Goal: Task Accomplishment & Management: Manage account settings

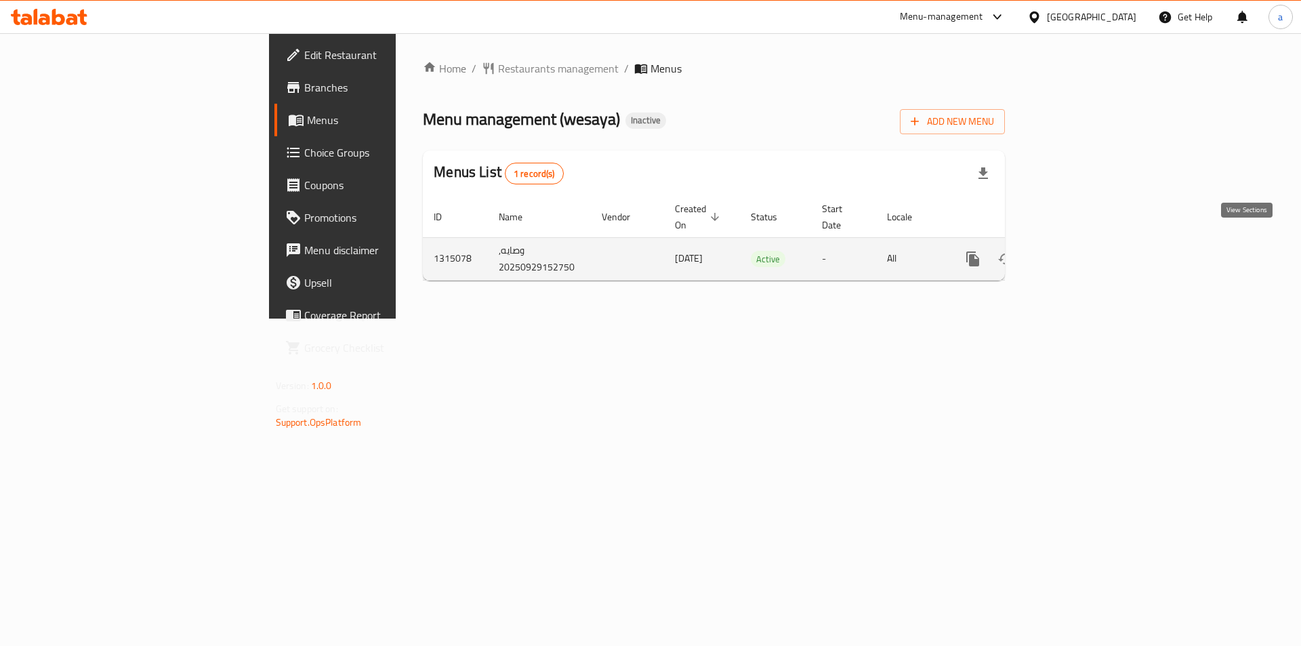
click at [1077, 253] on icon "enhanced table" at bounding box center [1071, 259] width 12 height 12
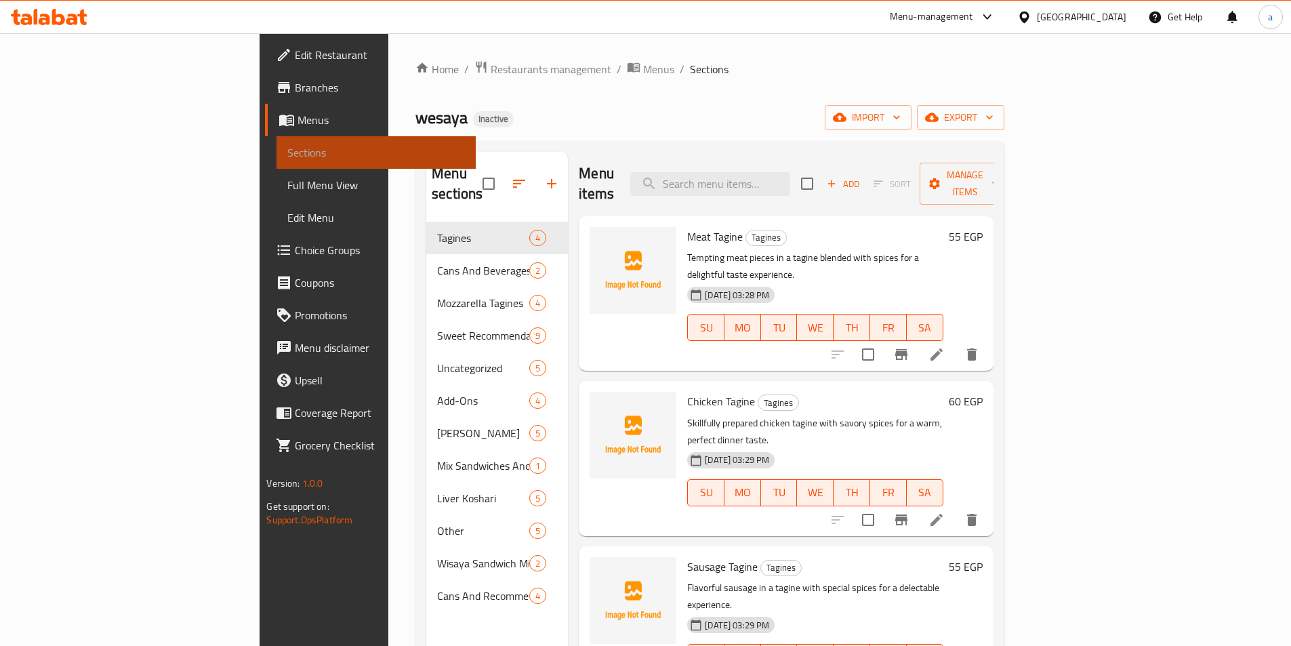
click at [287, 145] on span "Sections" at bounding box center [375, 152] width 177 height 16
click at [298, 121] on span "Menus" at bounding box center [381, 120] width 167 height 16
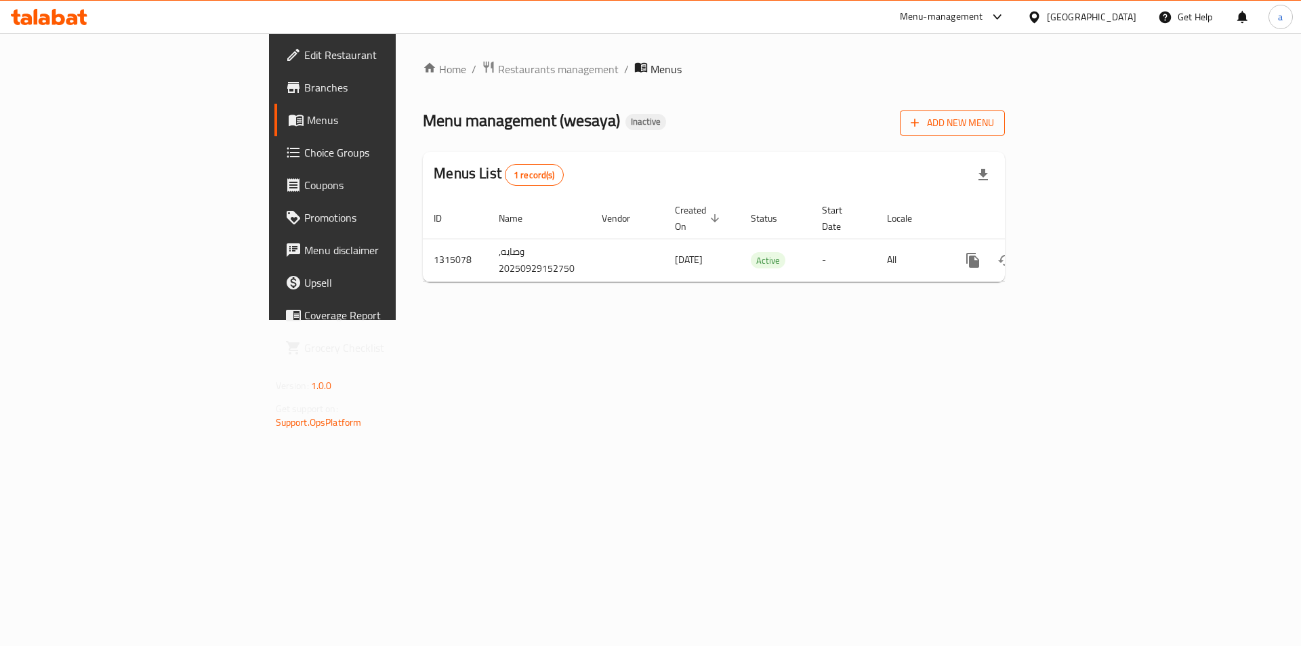
click at [1005, 131] on button "Add New Menu" at bounding box center [952, 122] width 105 height 25
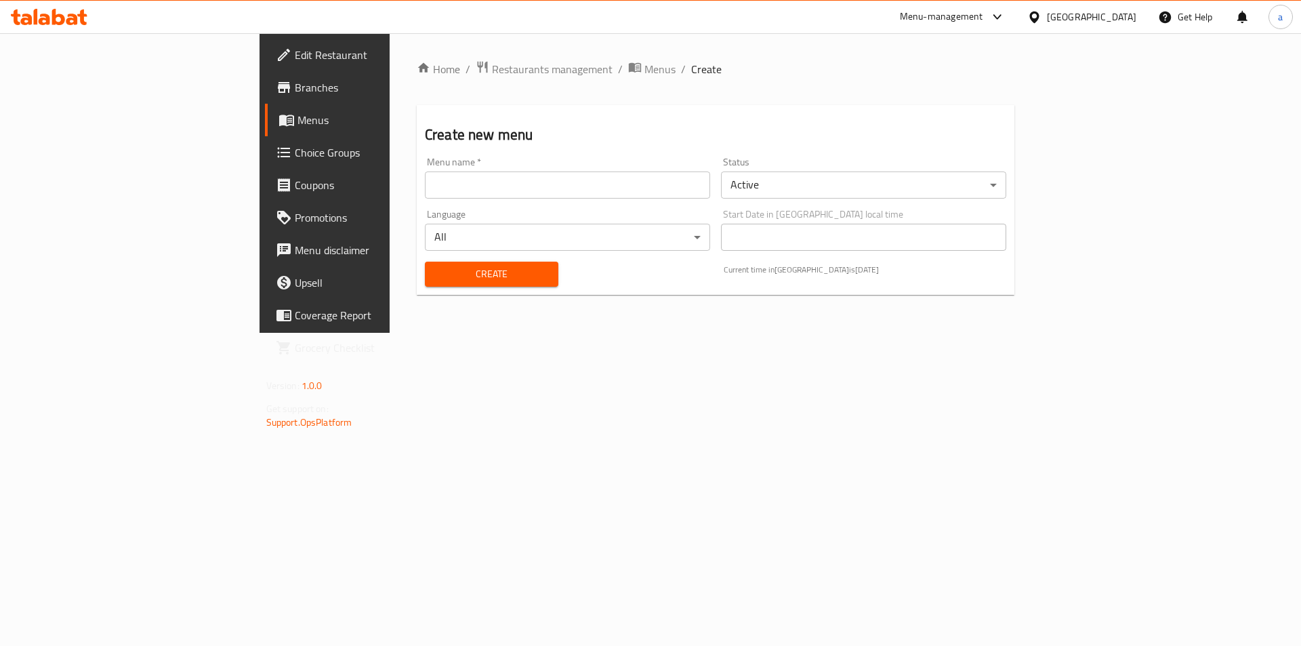
click at [425, 176] on input "text" at bounding box center [567, 184] width 285 height 27
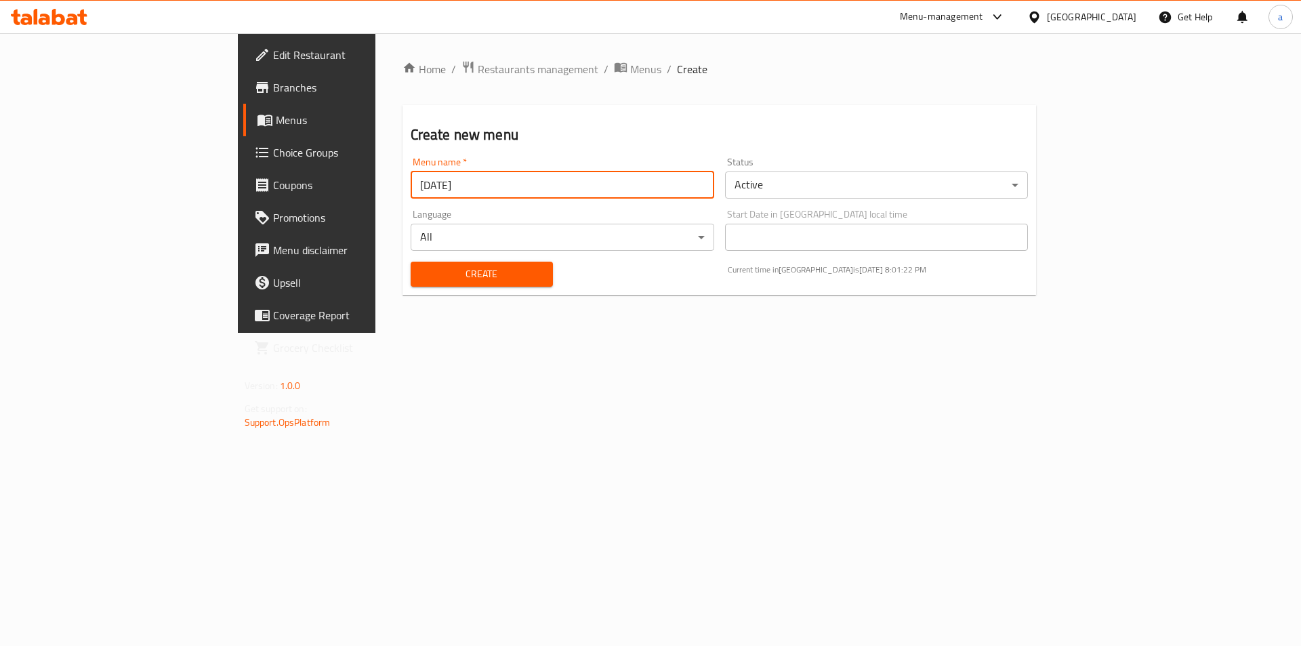
type input "9/29/2025"
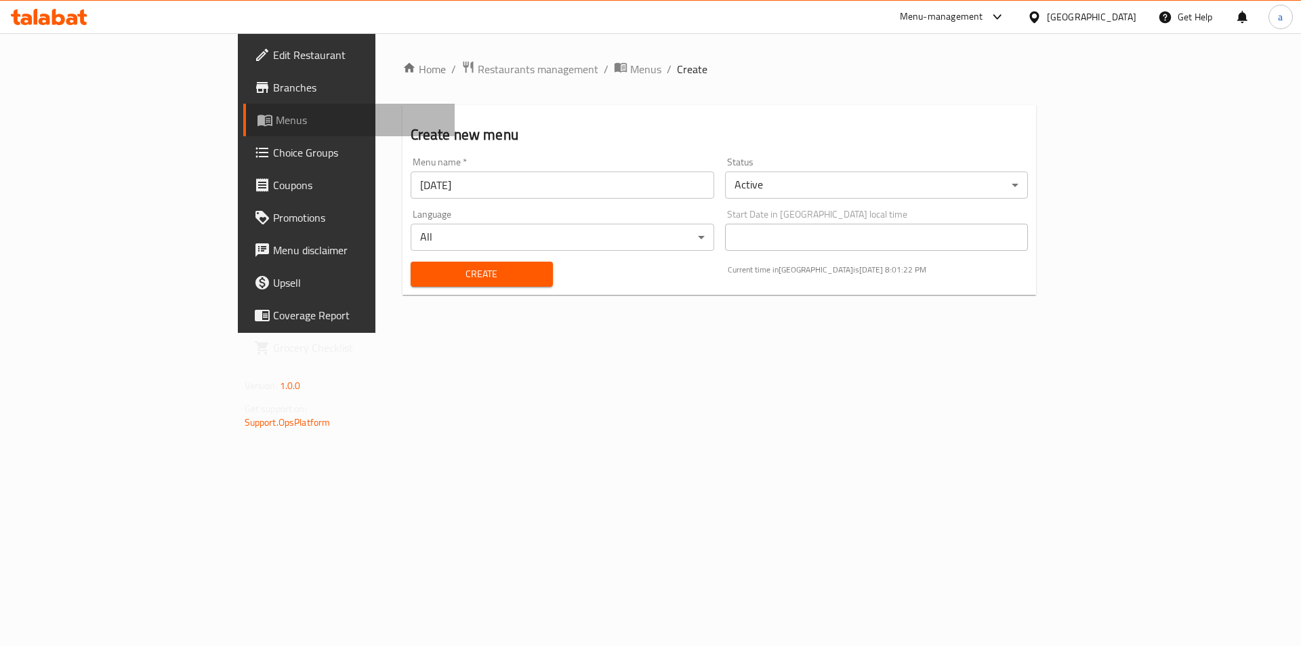
click at [276, 125] on span "Menus" at bounding box center [360, 120] width 169 height 16
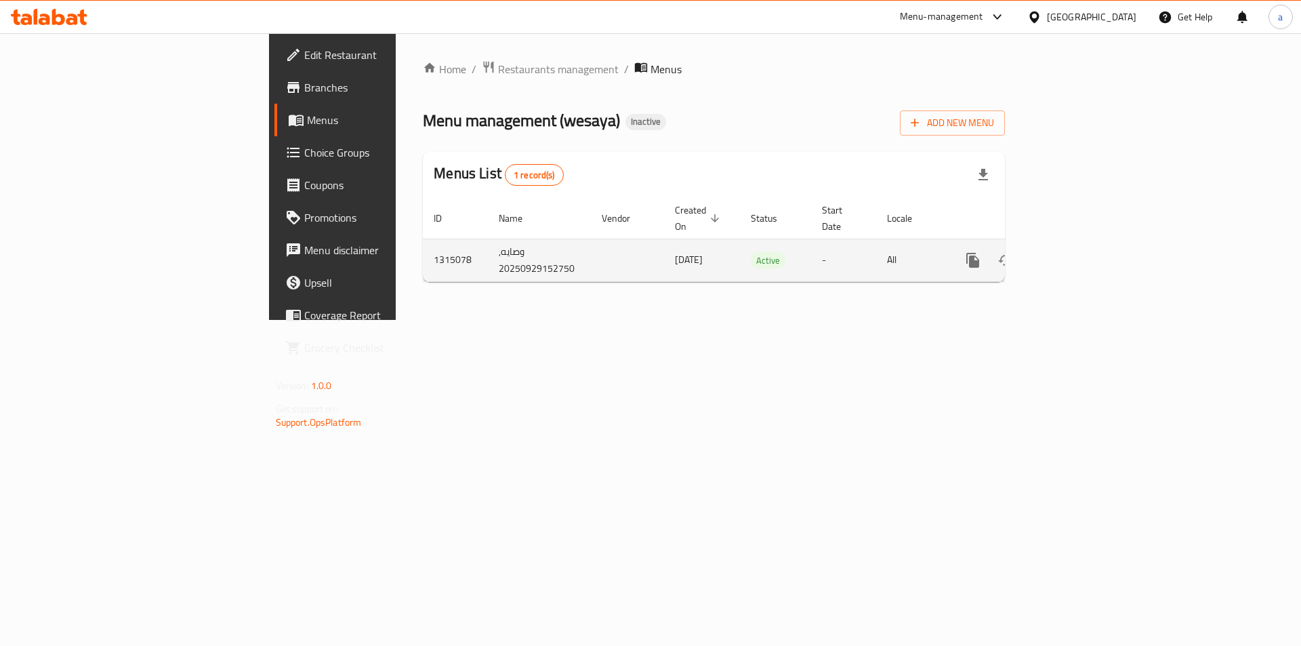
drag, startPoint x: 542, startPoint y: 247, endPoint x: 495, endPoint y: 245, distance: 46.8
click at [675, 251] on span "[DATE]" at bounding box center [689, 260] width 28 height 18
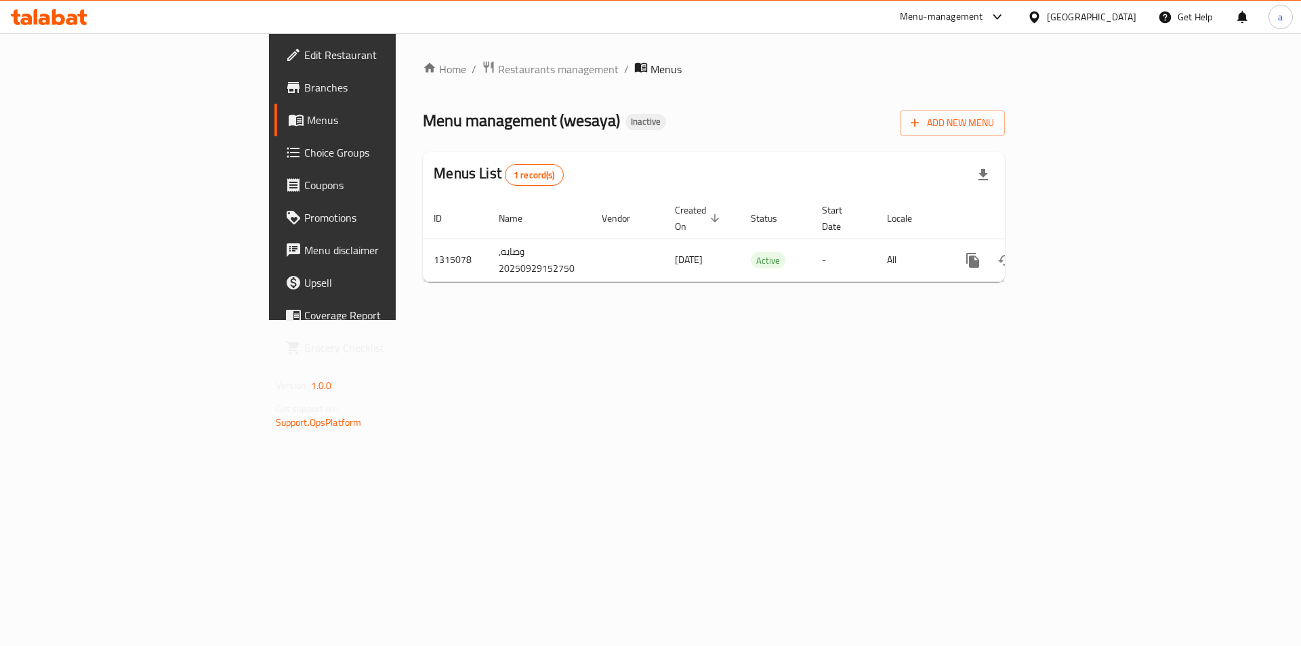
click at [304, 81] on span "Branches" at bounding box center [389, 87] width 171 height 16
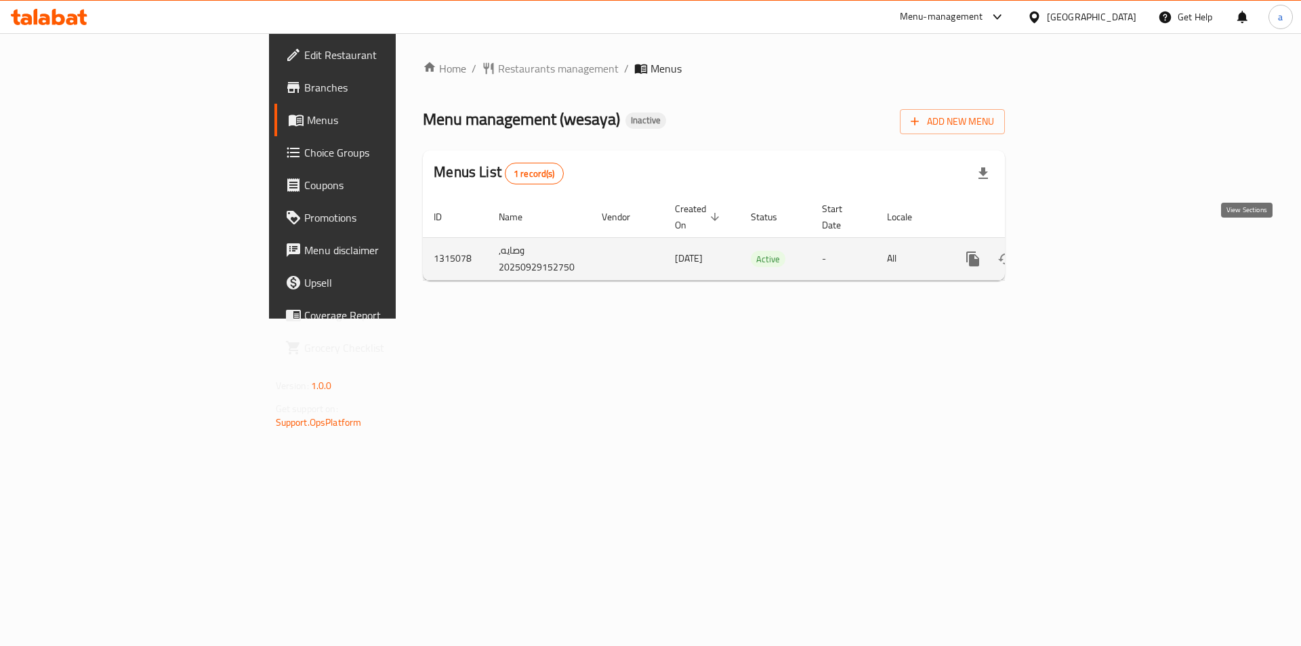
click at [1079, 251] on icon "enhanced table" at bounding box center [1071, 259] width 16 height 16
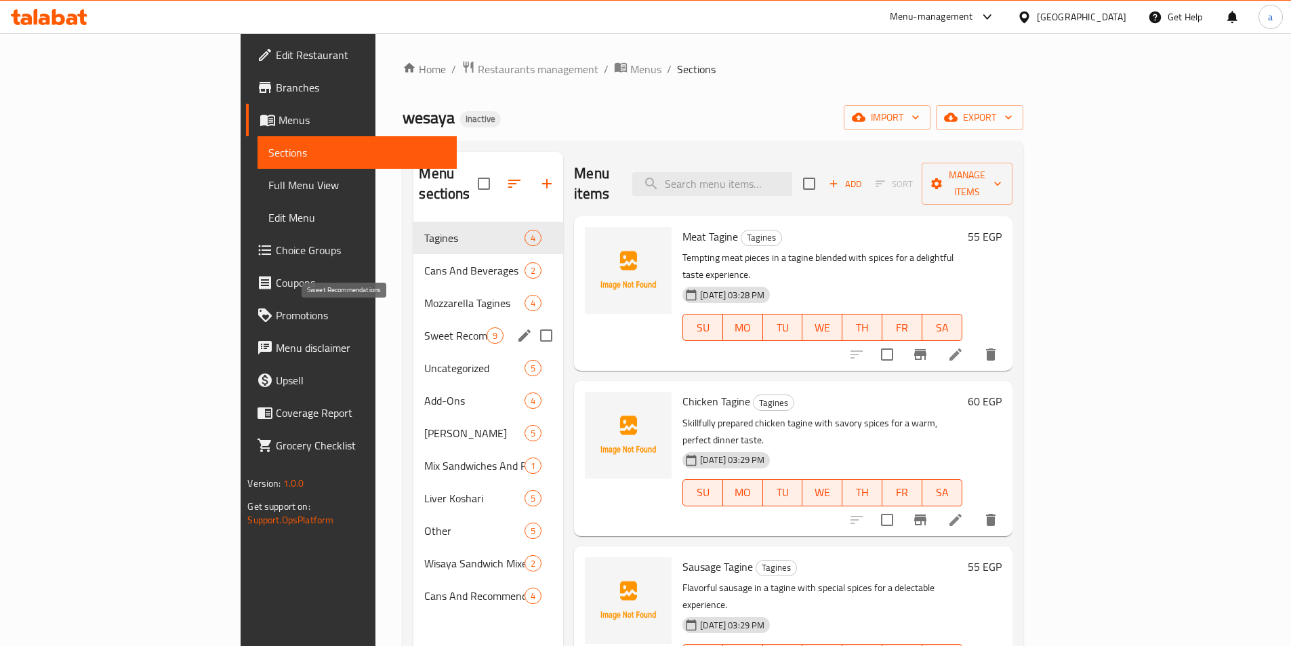
click at [424, 327] on span "Sweet Recommendations" at bounding box center [455, 335] width 62 height 16
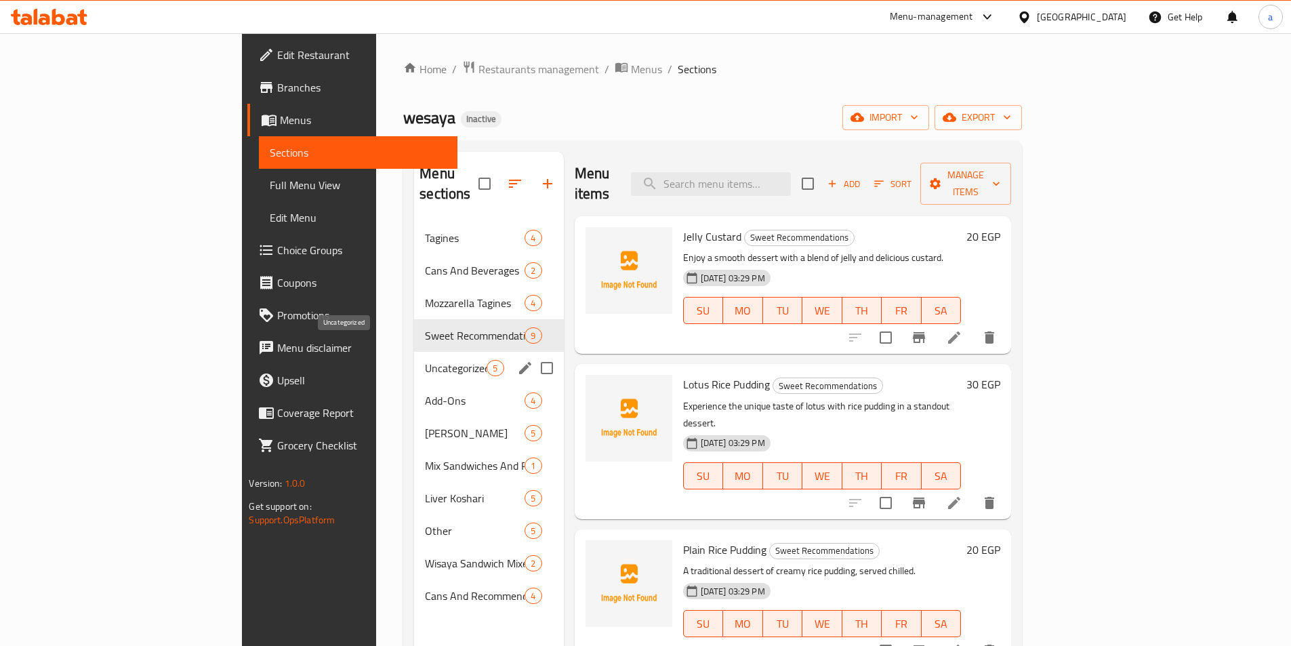
click at [425, 360] on span "Uncategorized" at bounding box center [456, 368] width 62 height 16
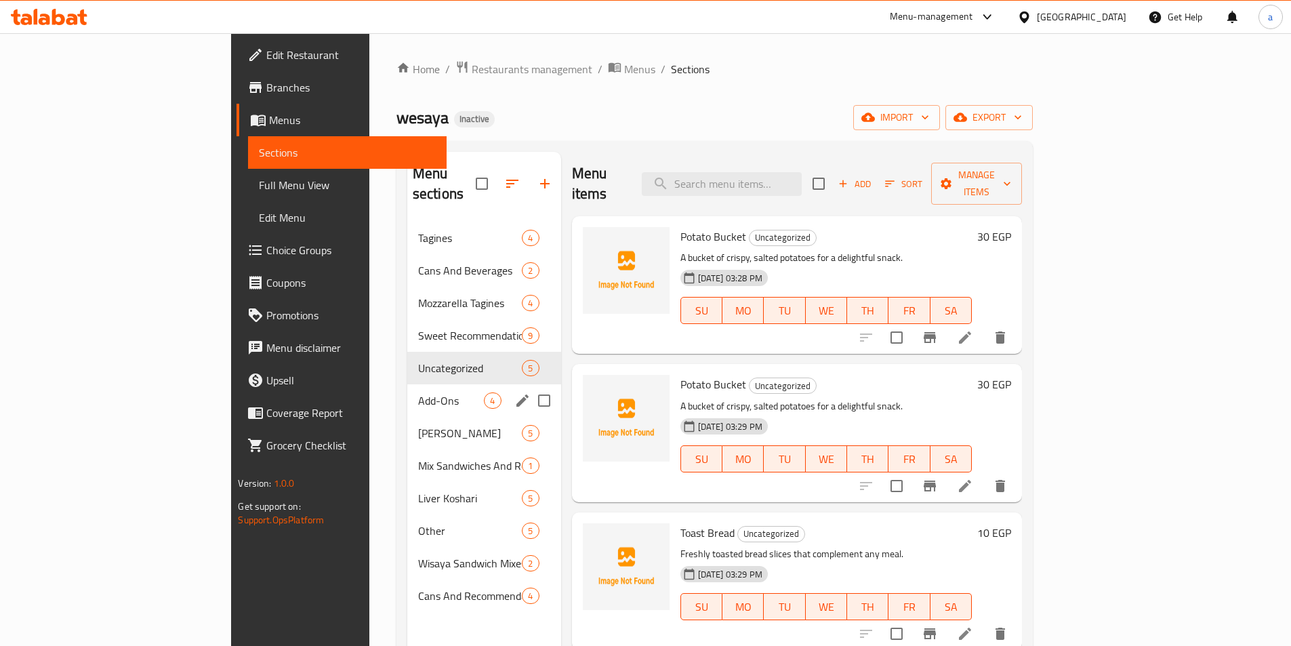
click at [418, 392] on span "Add-Ons" at bounding box center [451, 400] width 66 height 16
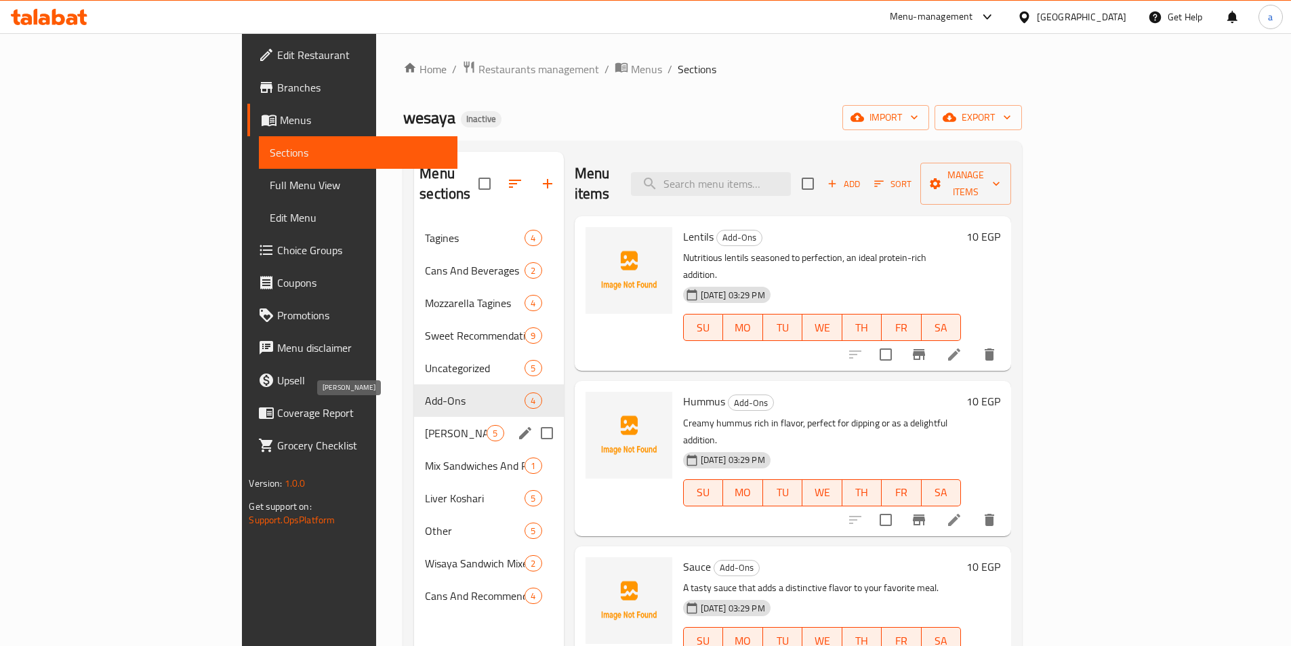
click at [425, 425] on span "[PERSON_NAME]" at bounding box center [456, 433] width 62 height 16
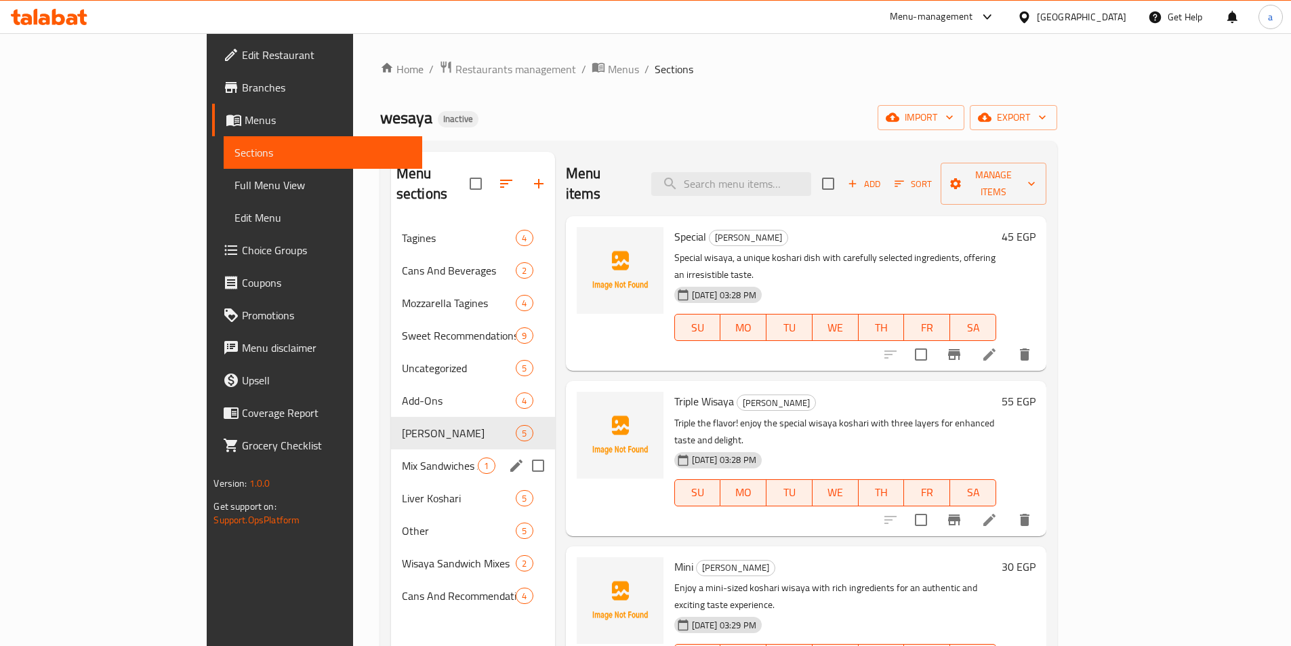
click at [391, 454] on div "Mix Sandwiches And Recommendations 1" at bounding box center [473, 465] width 164 height 33
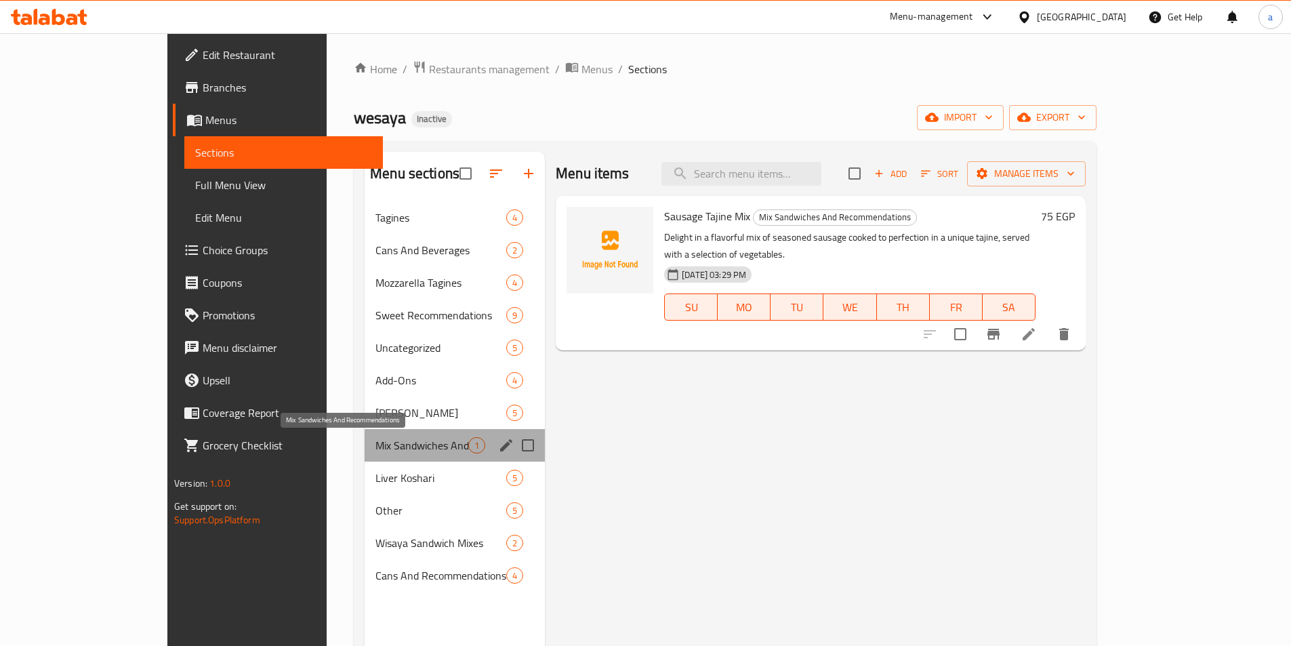
click at [375, 451] on span "Mix Sandwiches And Recommendations" at bounding box center [421, 445] width 93 height 16
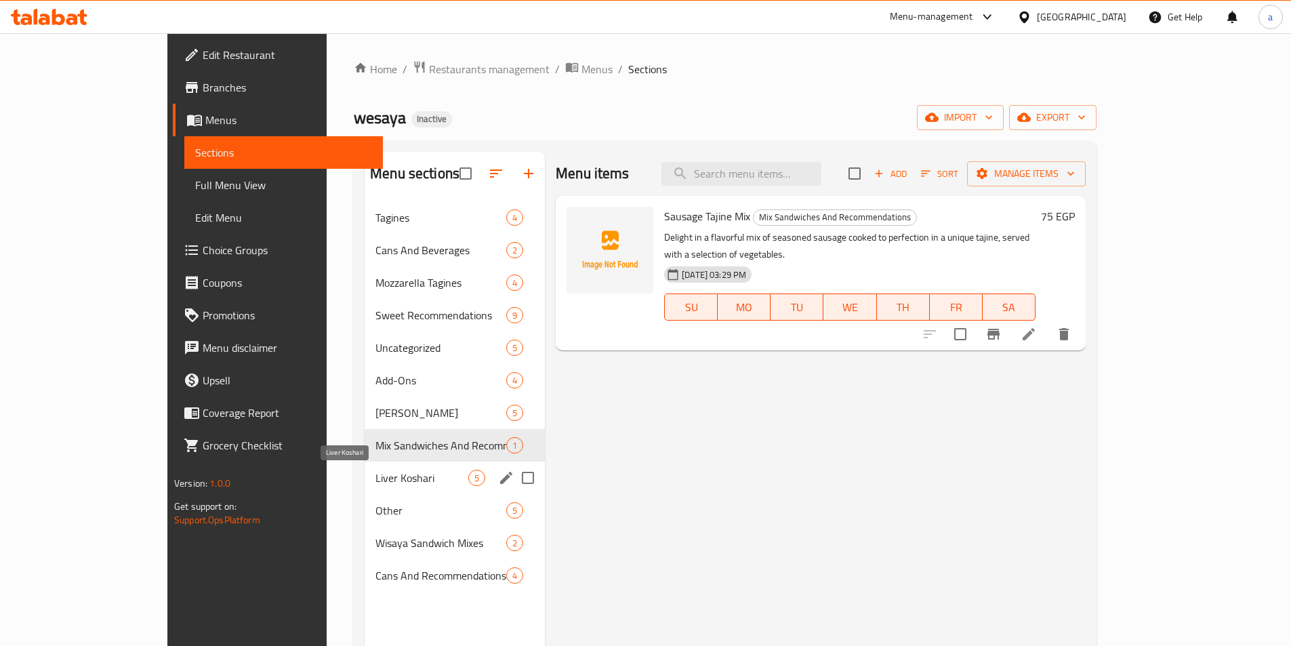
click at [375, 474] on span "Liver Koshari" at bounding box center [421, 478] width 93 height 16
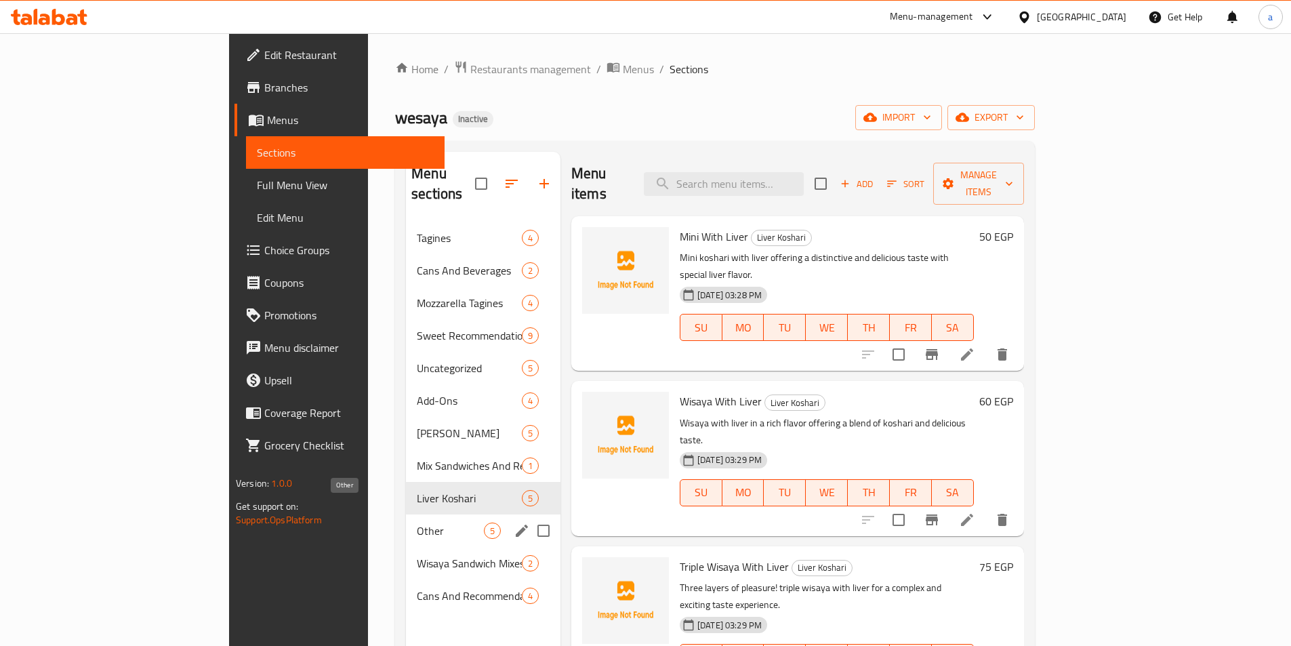
click at [417, 523] on span "Other" at bounding box center [450, 531] width 67 height 16
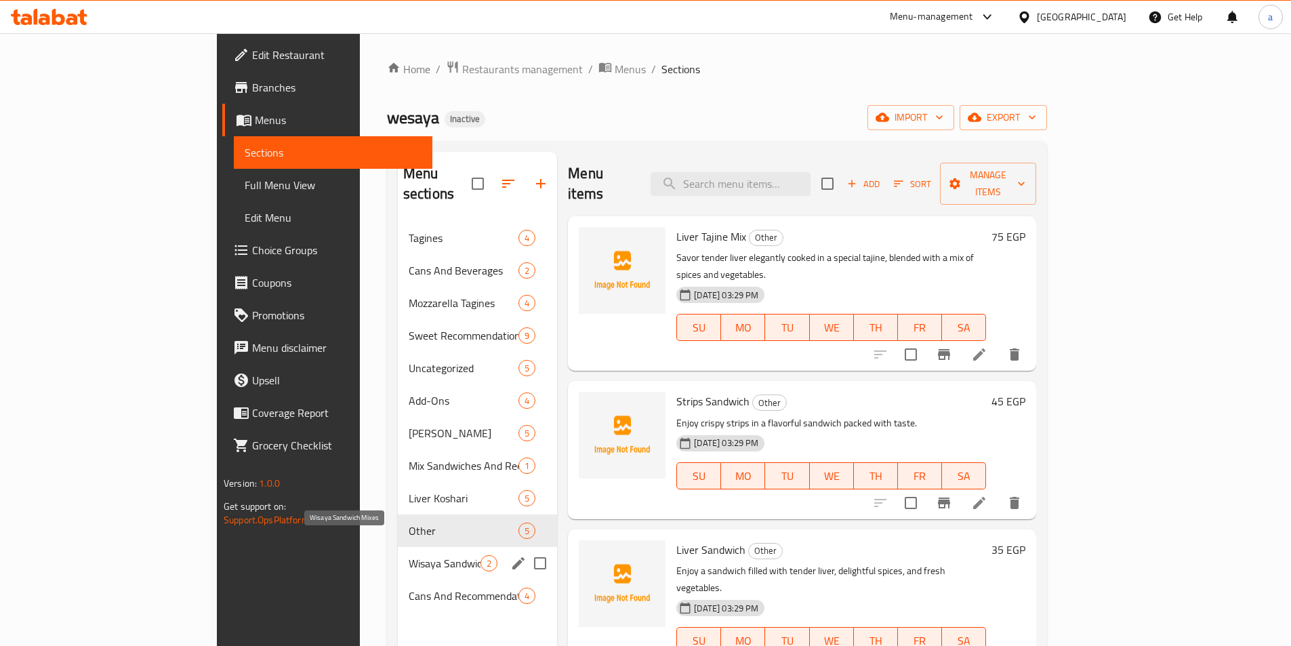
click at [409, 555] on span "Wisaya Sandwich Mixes" at bounding box center [445, 563] width 72 height 16
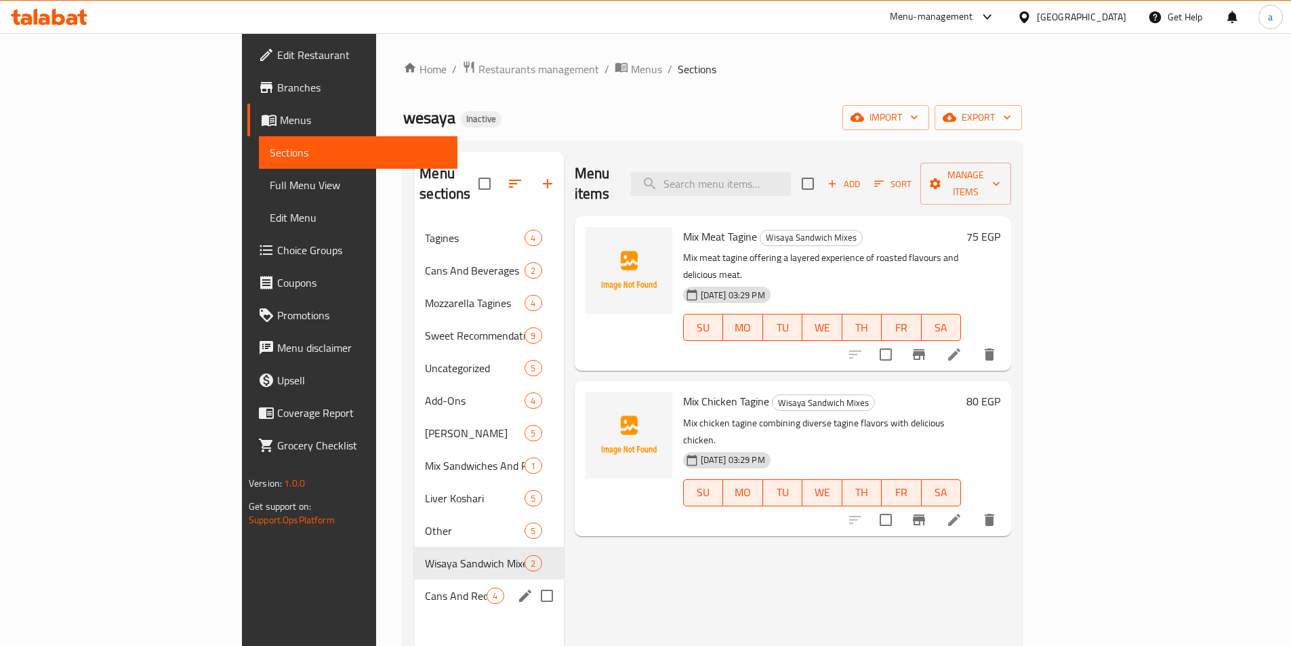
click at [425, 588] on span "Cans And Recommendations" at bounding box center [456, 596] width 62 height 16
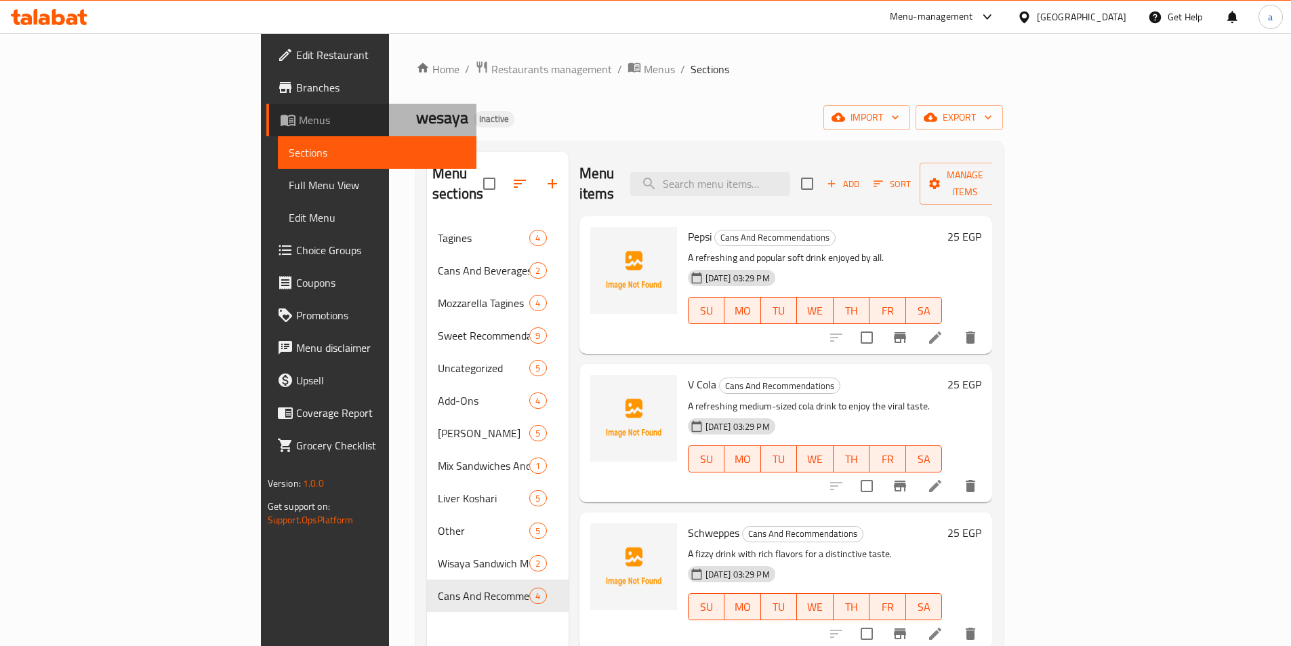
click at [299, 113] on span "Menus" at bounding box center [382, 120] width 167 height 16
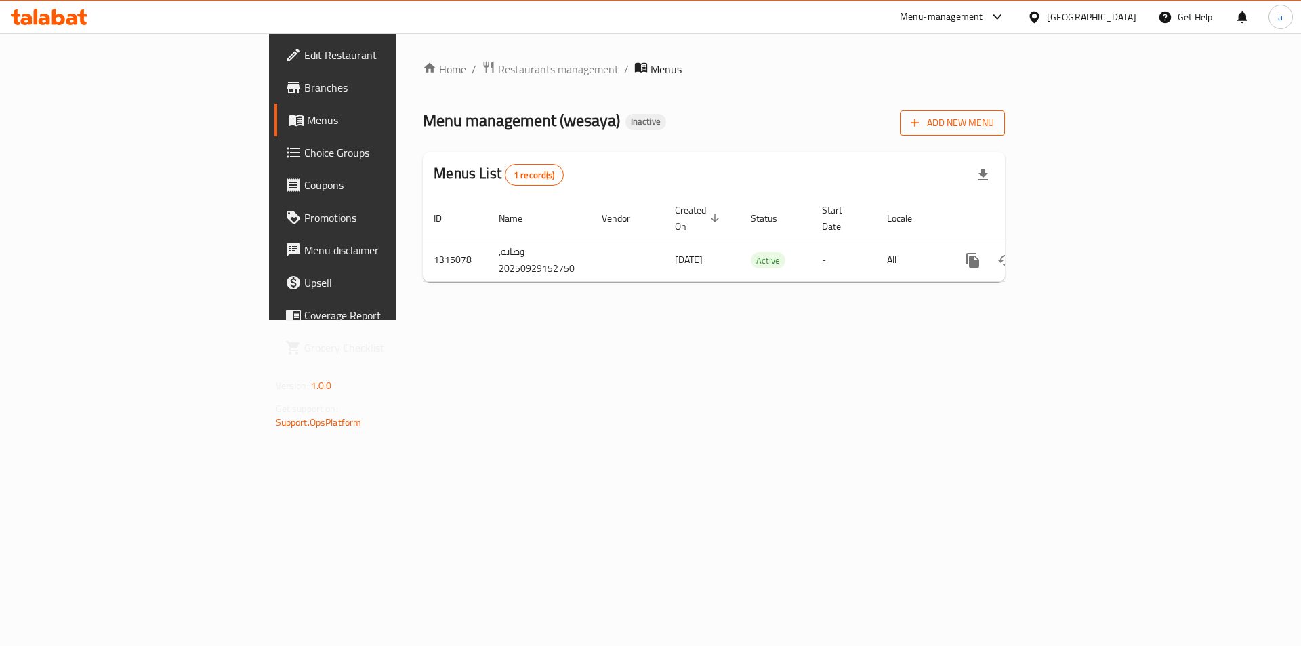
click at [994, 124] on span "Add New Menu" at bounding box center [952, 123] width 83 height 17
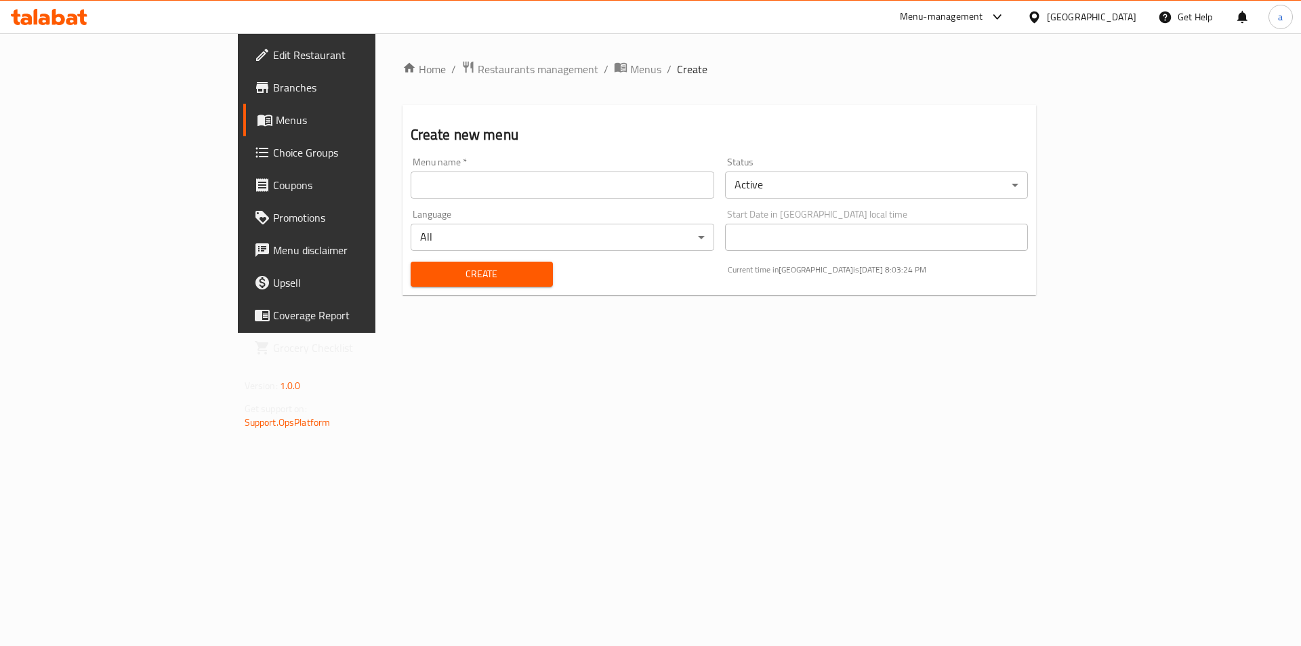
click at [425, 184] on input "text" at bounding box center [563, 184] width 304 height 27
type input "[DATE]"
click at [436, 270] on span "Create" at bounding box center [482, 274] width 121 height 17
click at [614, 64] on icon "breadcrumb" at bounding box center [621, 67] width 14 height 14
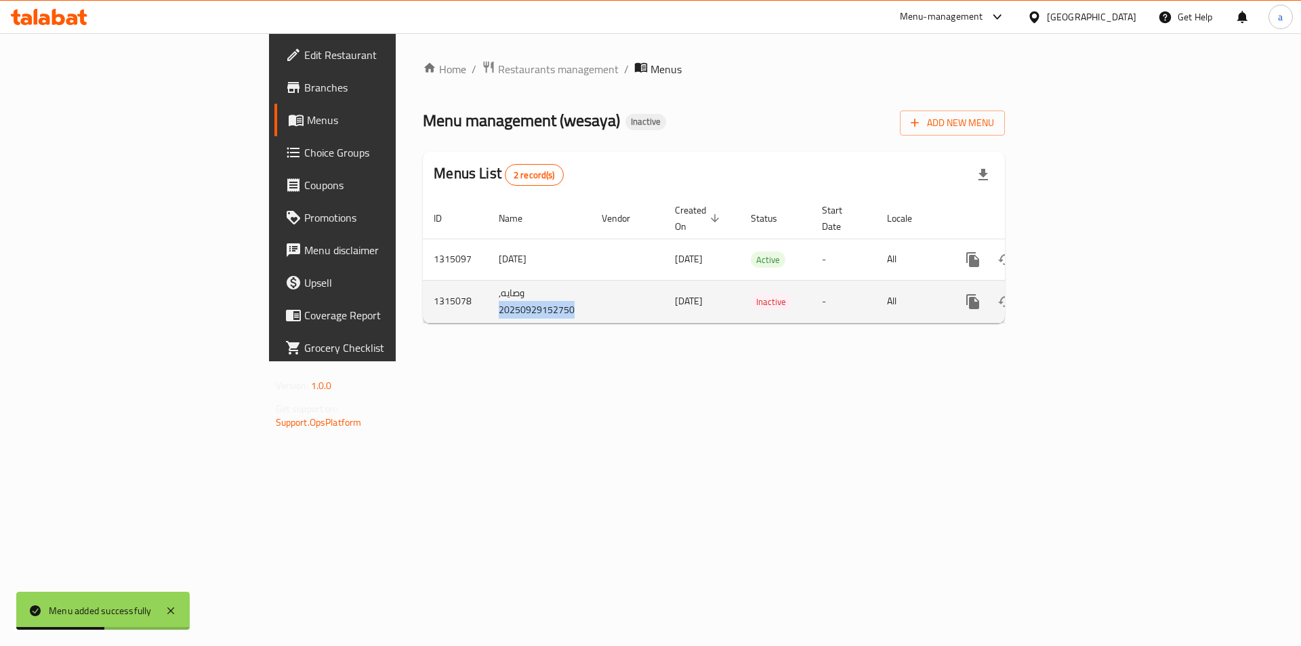
drag, startPoint x: 316, startPoint y: 293, endPoint x: 427, endPoint y: 297, distance: 110.5
click at [424, 298] on tr "1315078 وصايه, 20250929152750 [DATE] Inactive - All" at bounding box center [760, 301] width 675 height 43
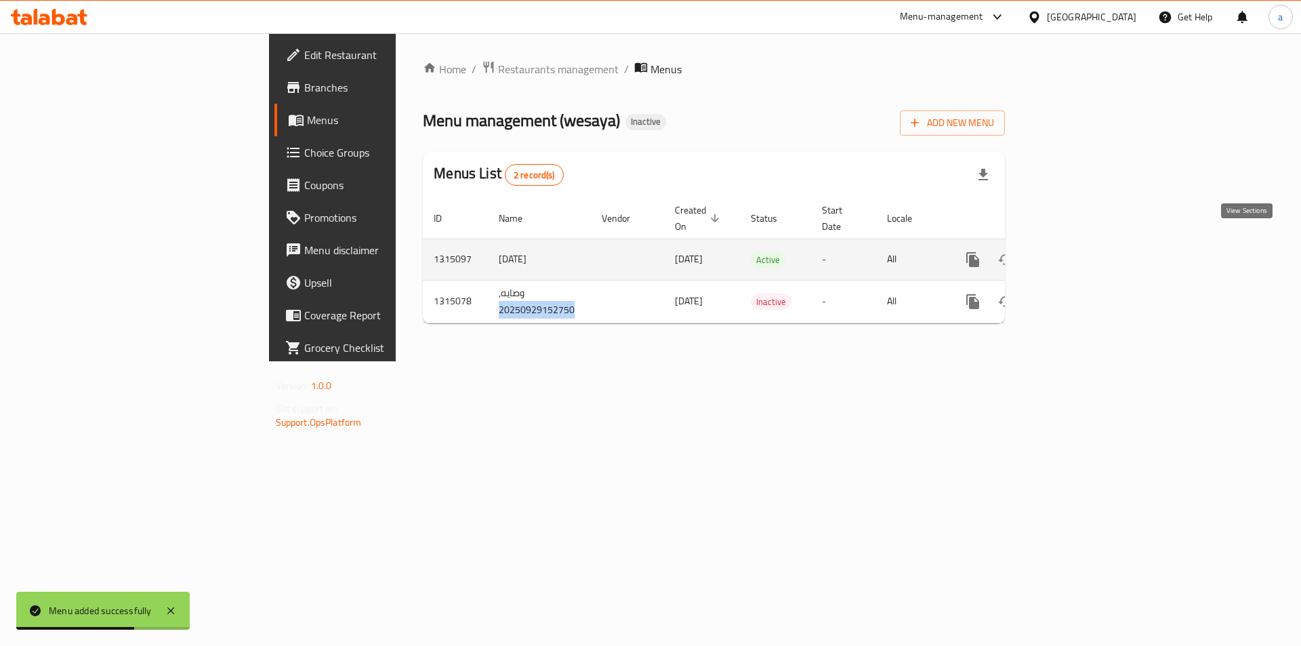
click at [1087, 243] on link "enhanced table" at bounding box center [1071, 259] width 33 height 33
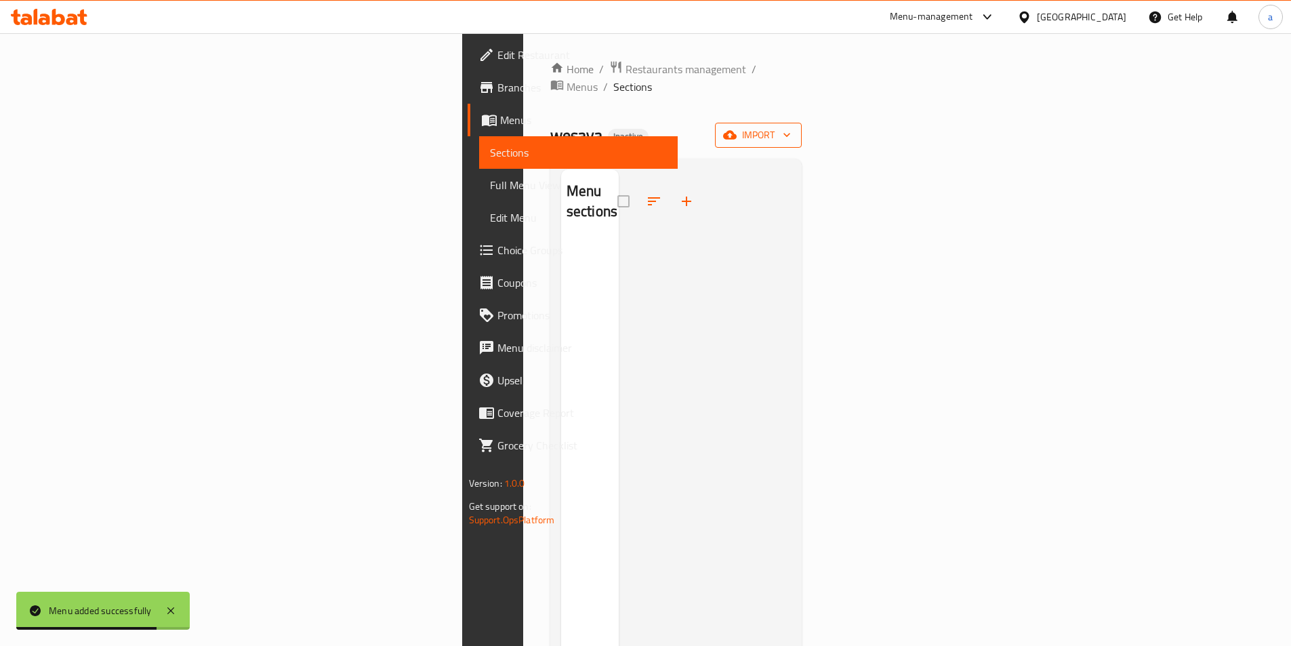
click at [791, 127] on span "import" at bounding box center [758, 135] width 65 height 17
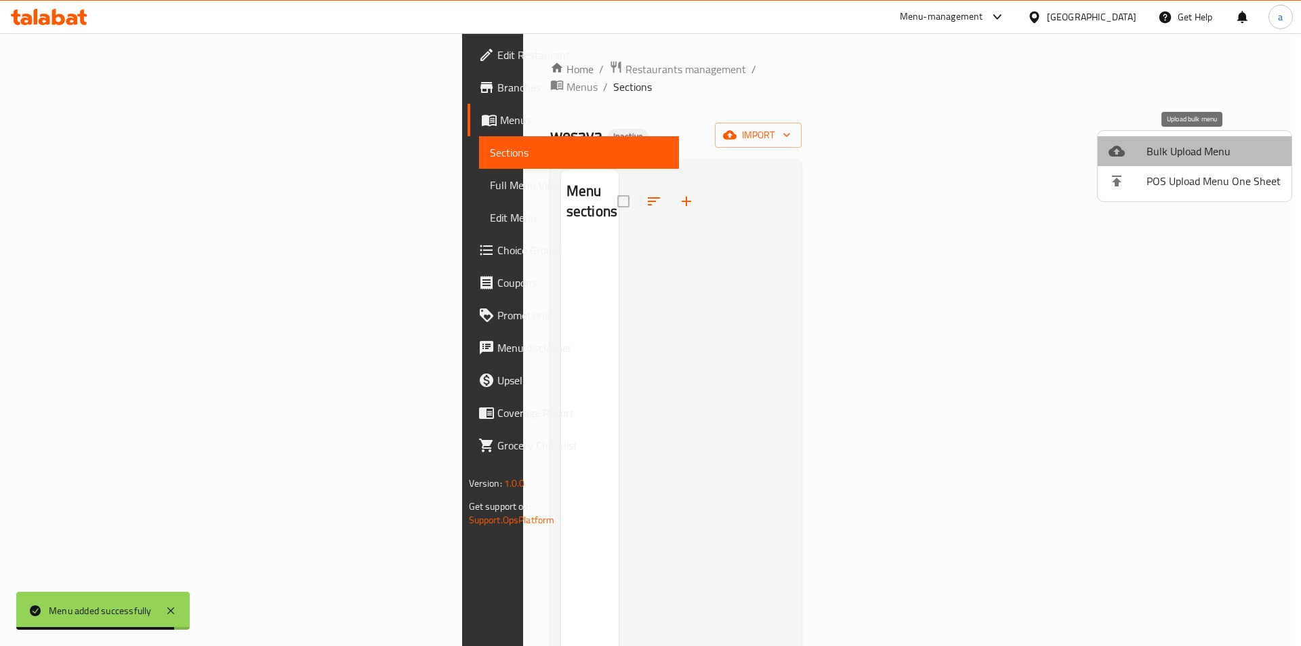
click at [1194, 148] on span "Bulk Upload Menu" at bounding box center [1214, 151] width 134 height 16
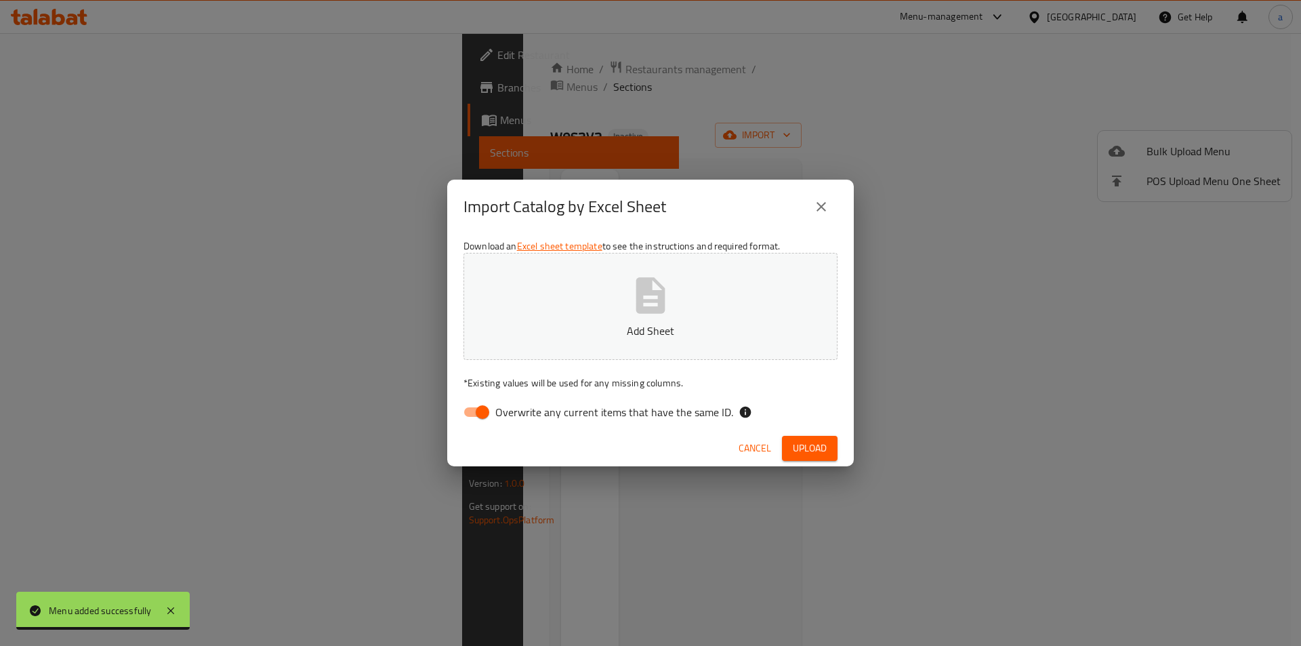
click at [642, 411] on span "Overwrite any current items that have the same ID." at bounding box center [614, 412] width 238 height 16
click at [521, 411] on input "Overwrite any current items that have the same ID." at bounding box center [482, 412] width 77 height 26
checkbox input "false"
click at [816, 450] on span "Upload" at bounding box center [810, 448] width 34 height 17
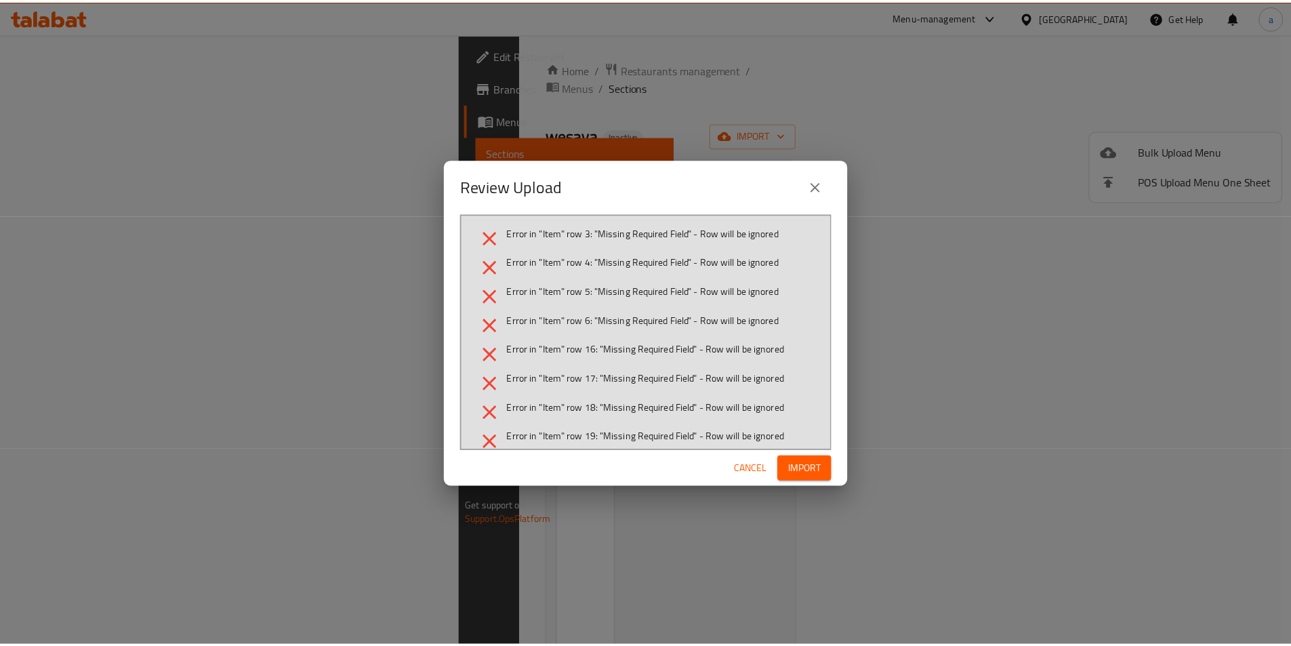
scroll to position [15, 0]
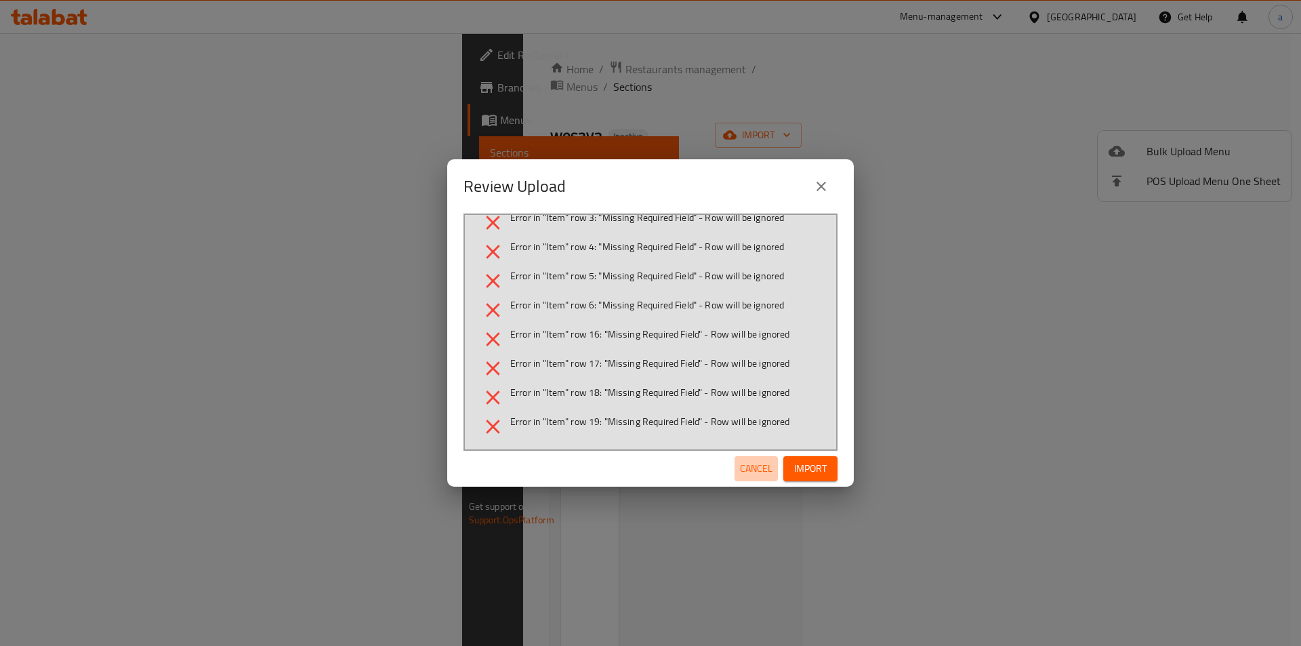
click at [762, 470] on span "Cancel" at bounding box center [756, 468] width 33 height 17
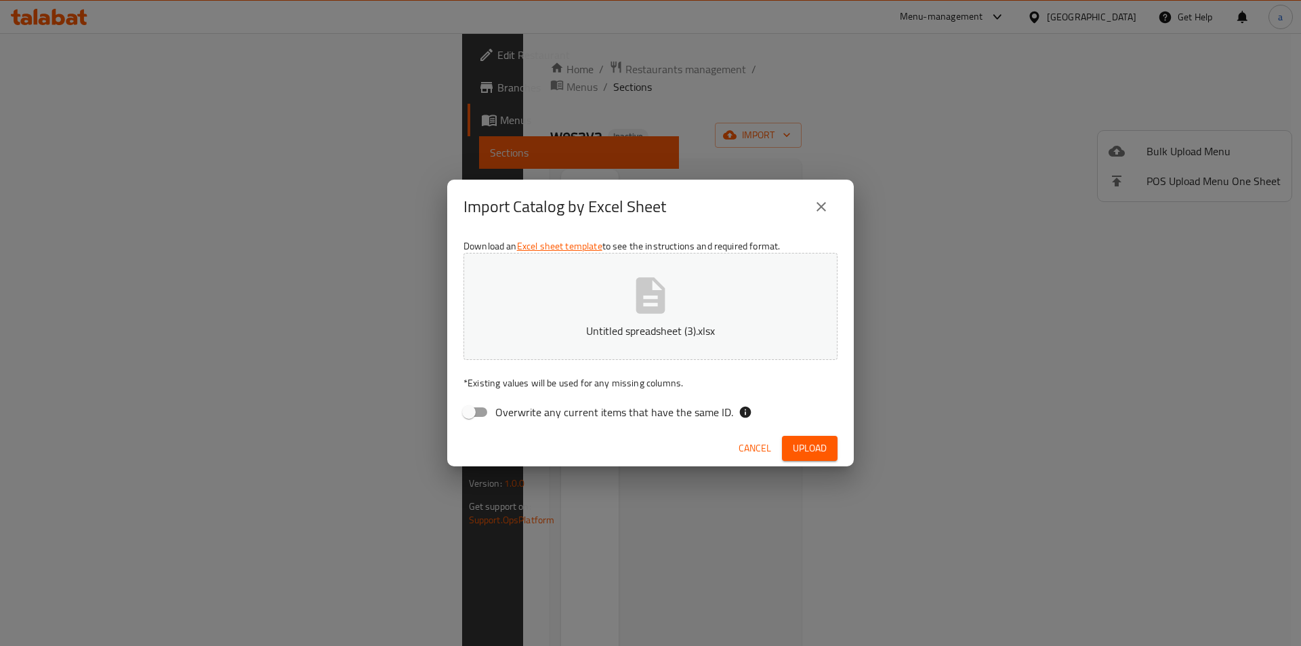
click at [798, 438] on button "Upload" at bounding box center [810, 448] width 56 height 25
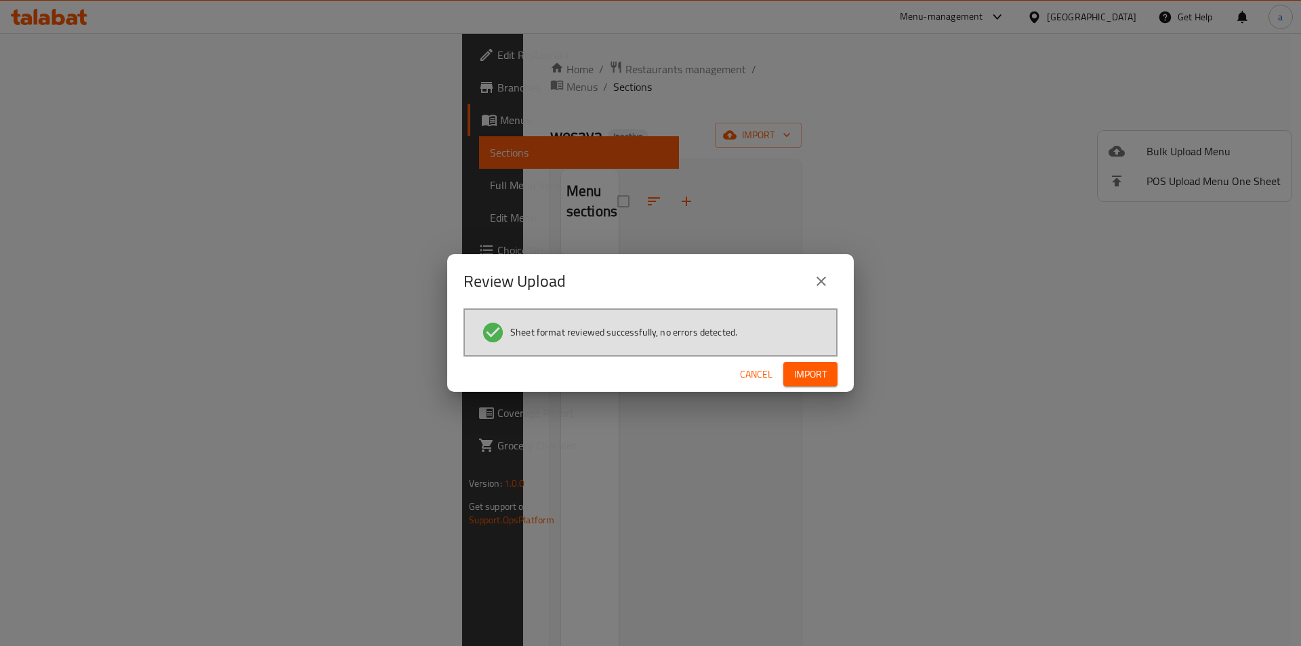
click at [821, 370] on span "Import" at bounding box center [810, 374] width 33 height 17
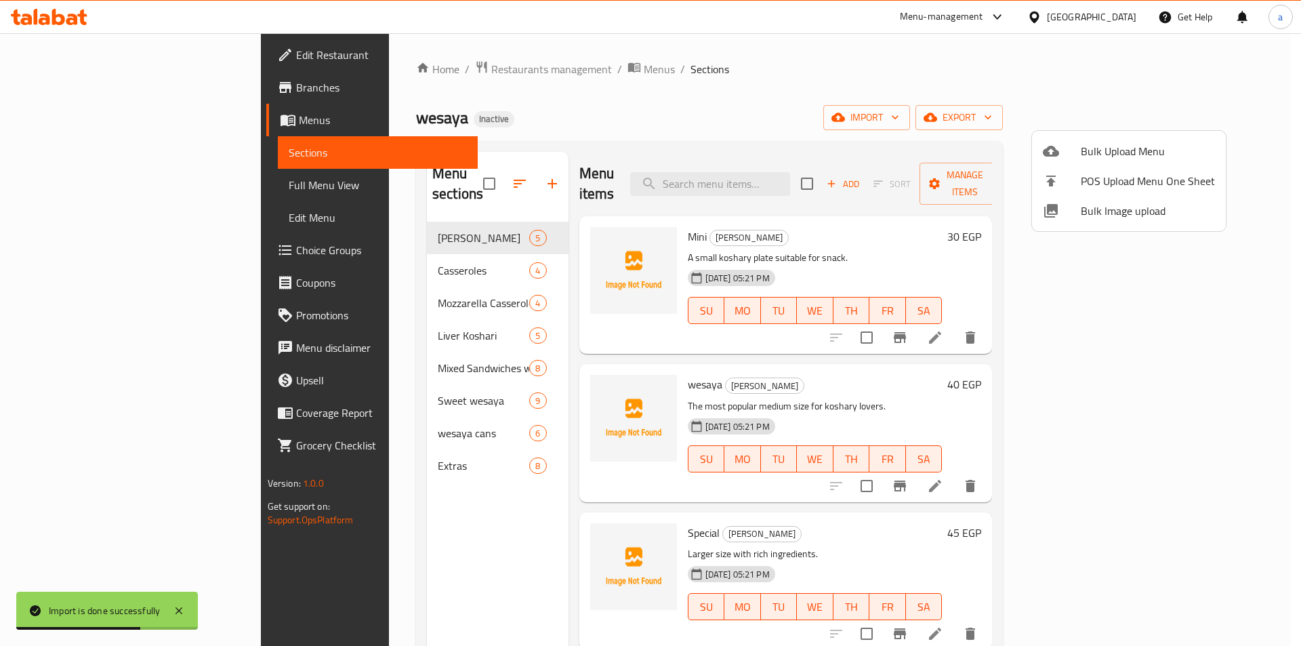
click at [937, 97] on div at bounding box center [650, 323] width 1301 height 646
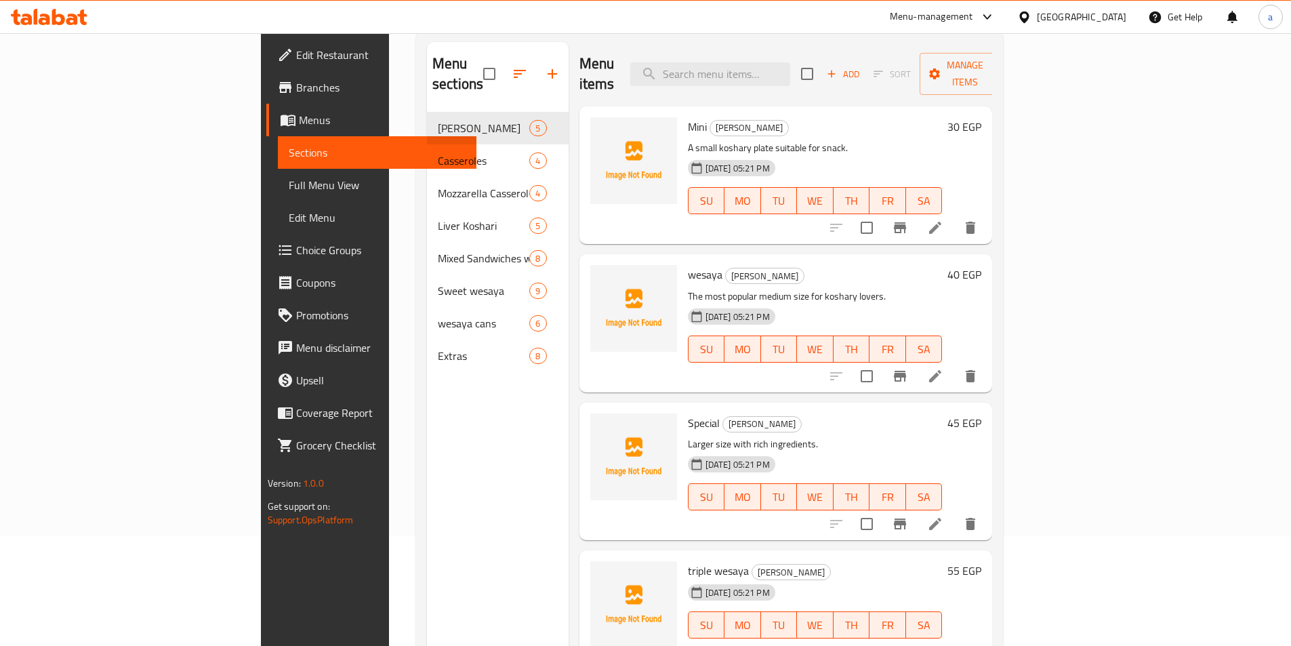
scroll to position [0, 0]
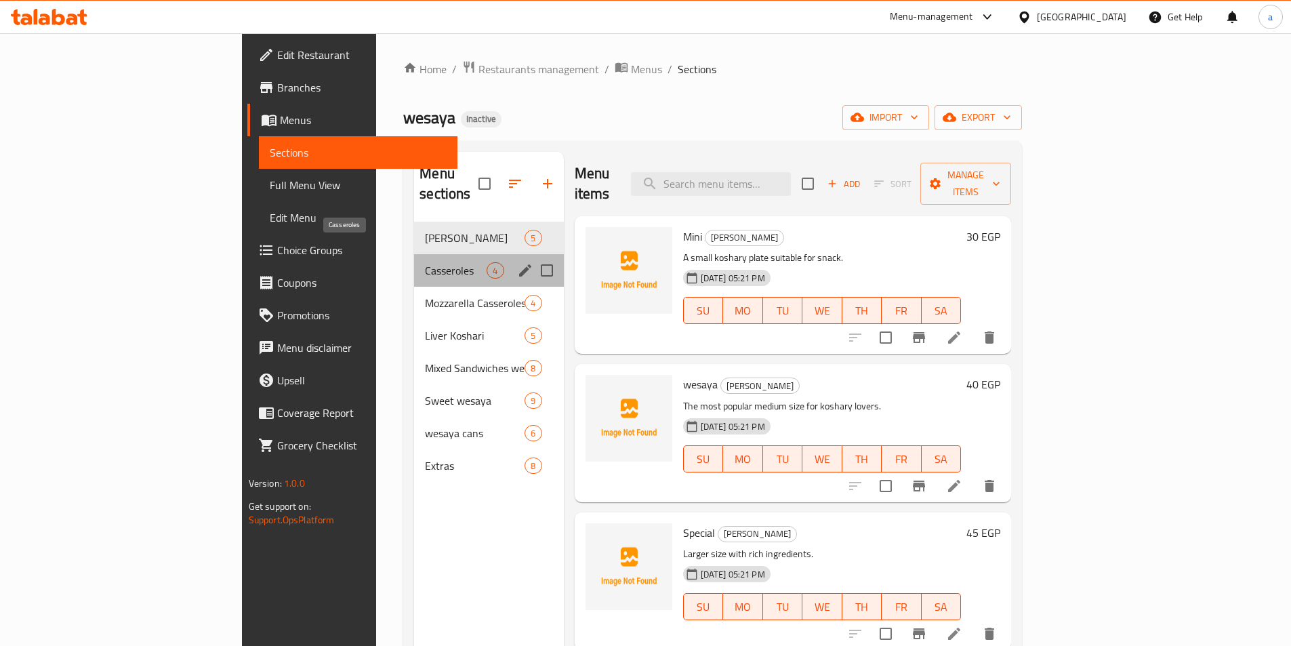
click at [425, 262] on span "Casseroles" at bounding box center [456, 270] width 62 height 16
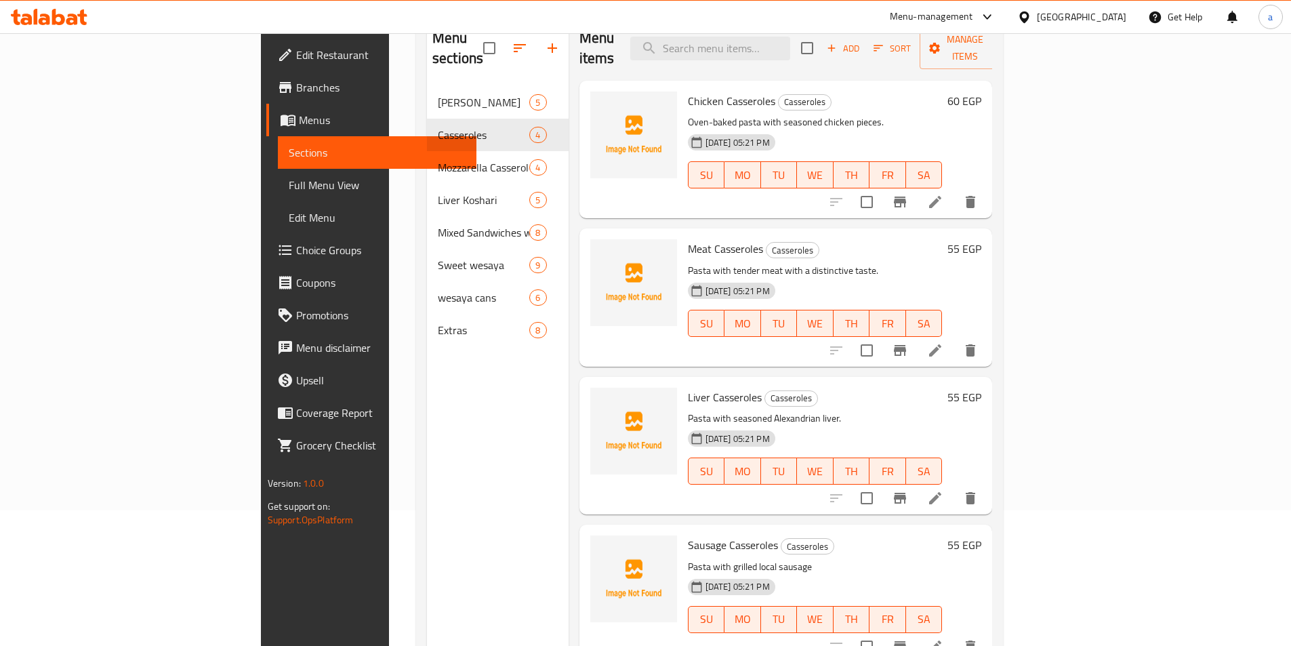
scroll to position [190, 0]
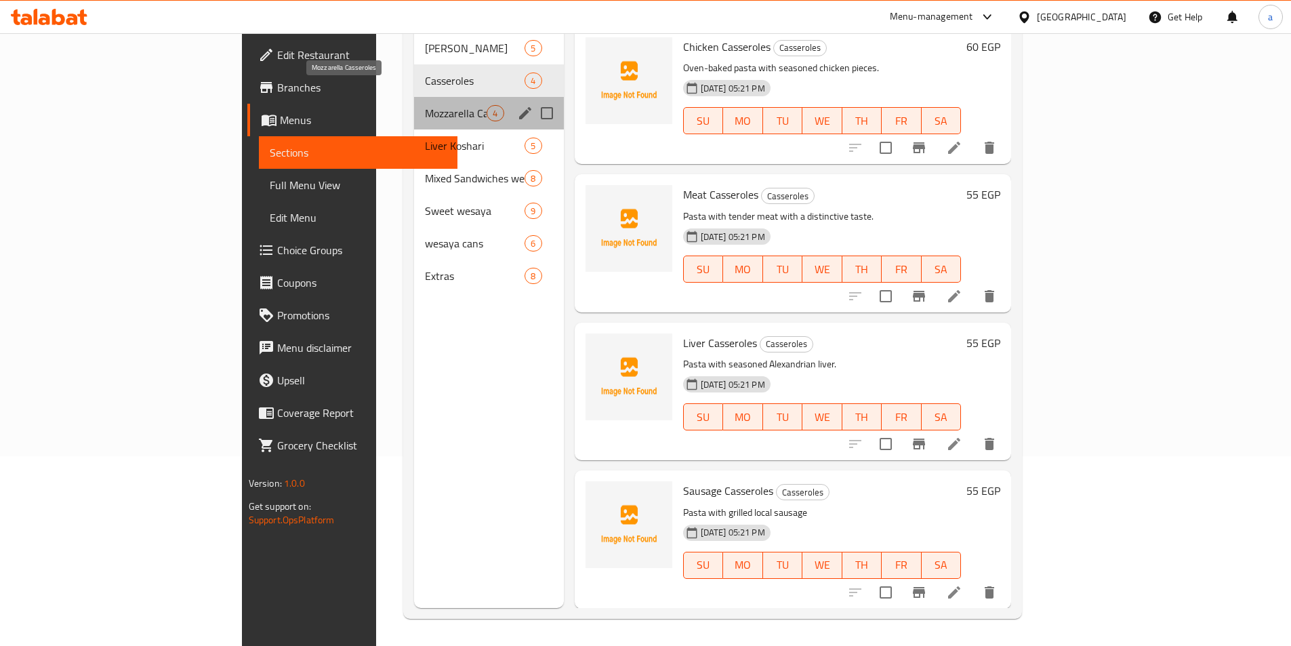
click at [425, 105] on span "Mozzarella Casseroles" at bounding box center [456, 113] width 62 height 16
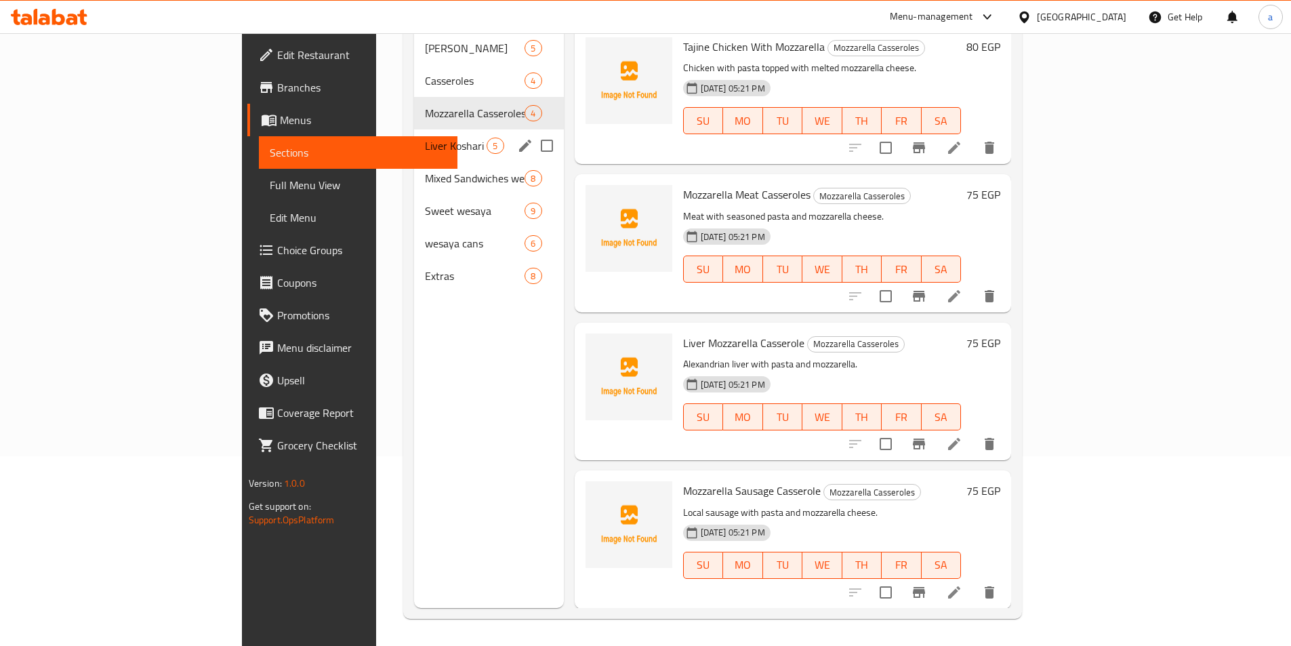
click at [425, 138] on span "Liver Koshari" at bounding box center [456, 146] width 62 height 16
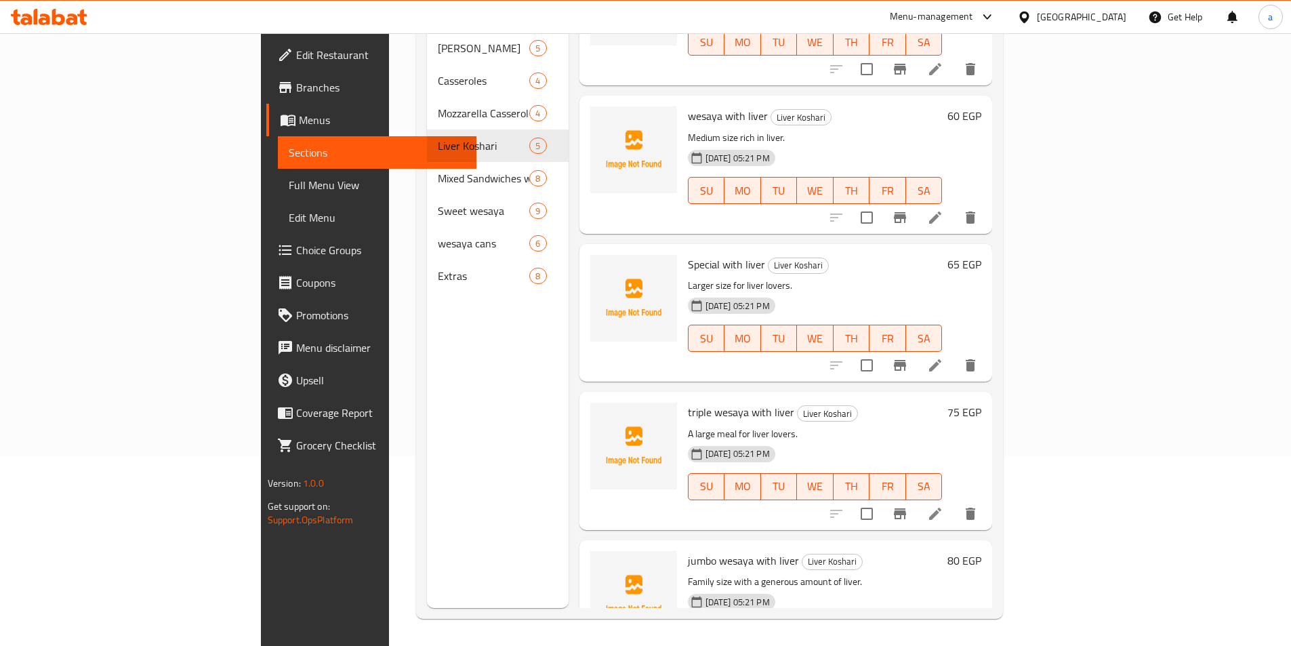
scroll to position [128, 0]
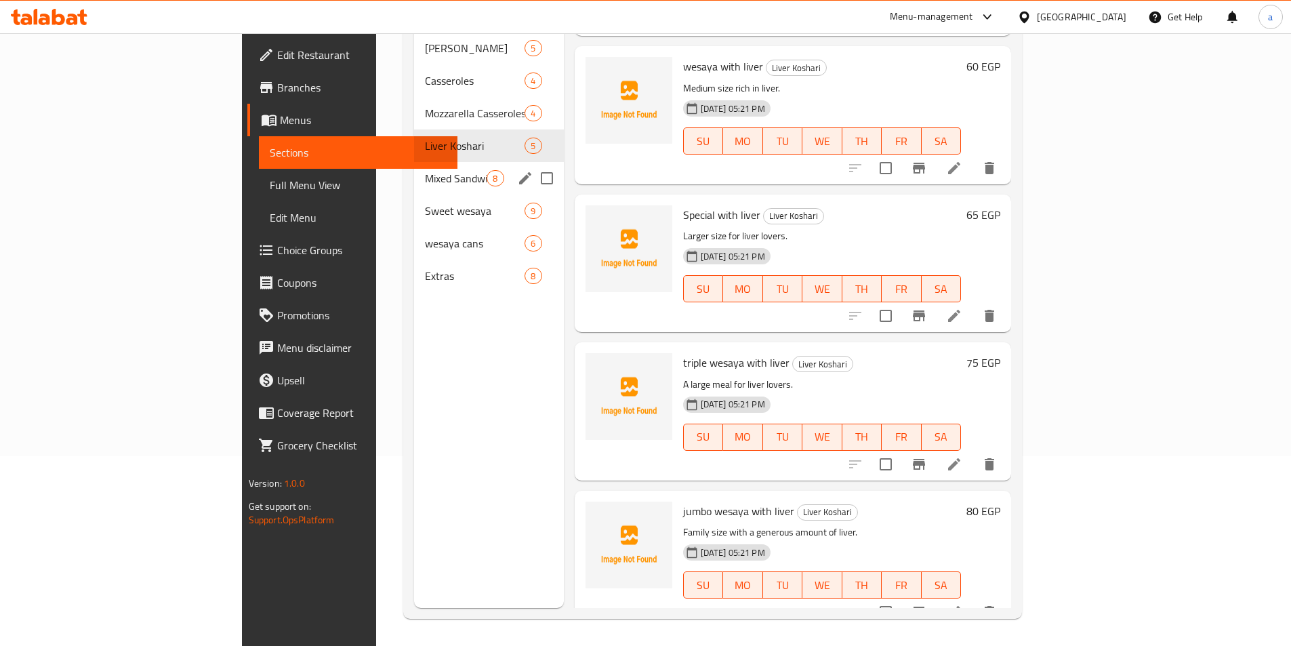
click at [425, 170] on span "Mixed Sandwiches wesaya" at bounding box center [456, 178] width 62 height 16
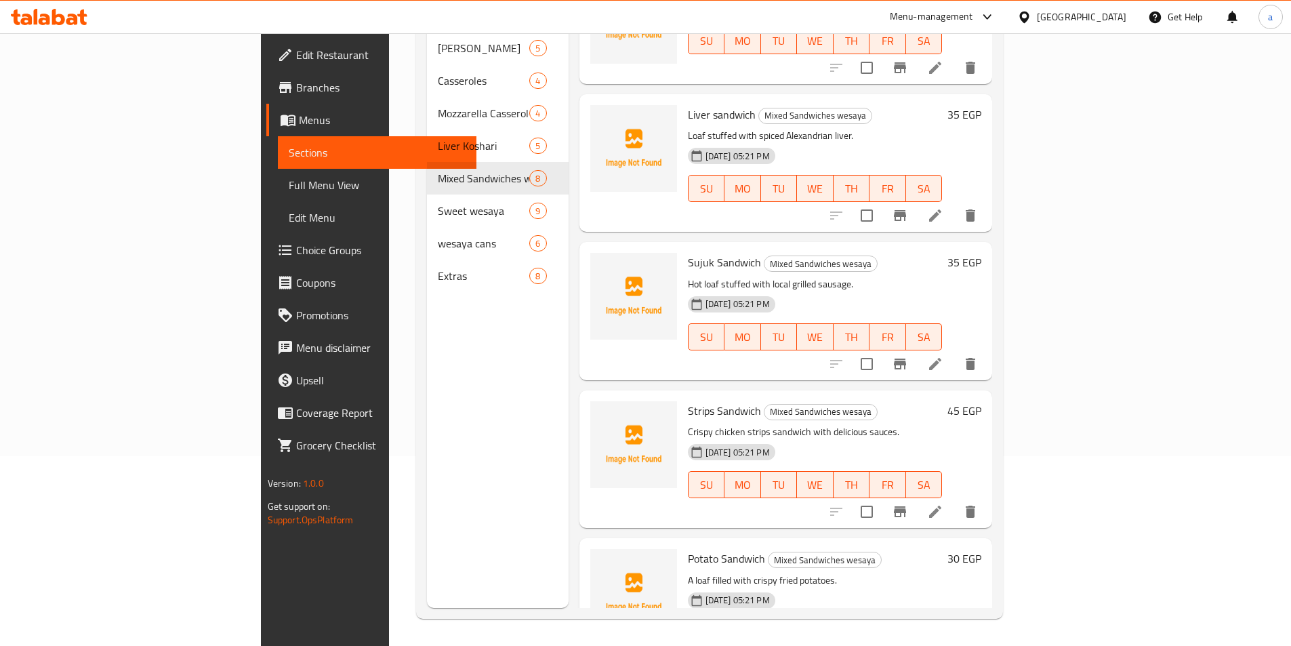
scroll to position [552, 0]
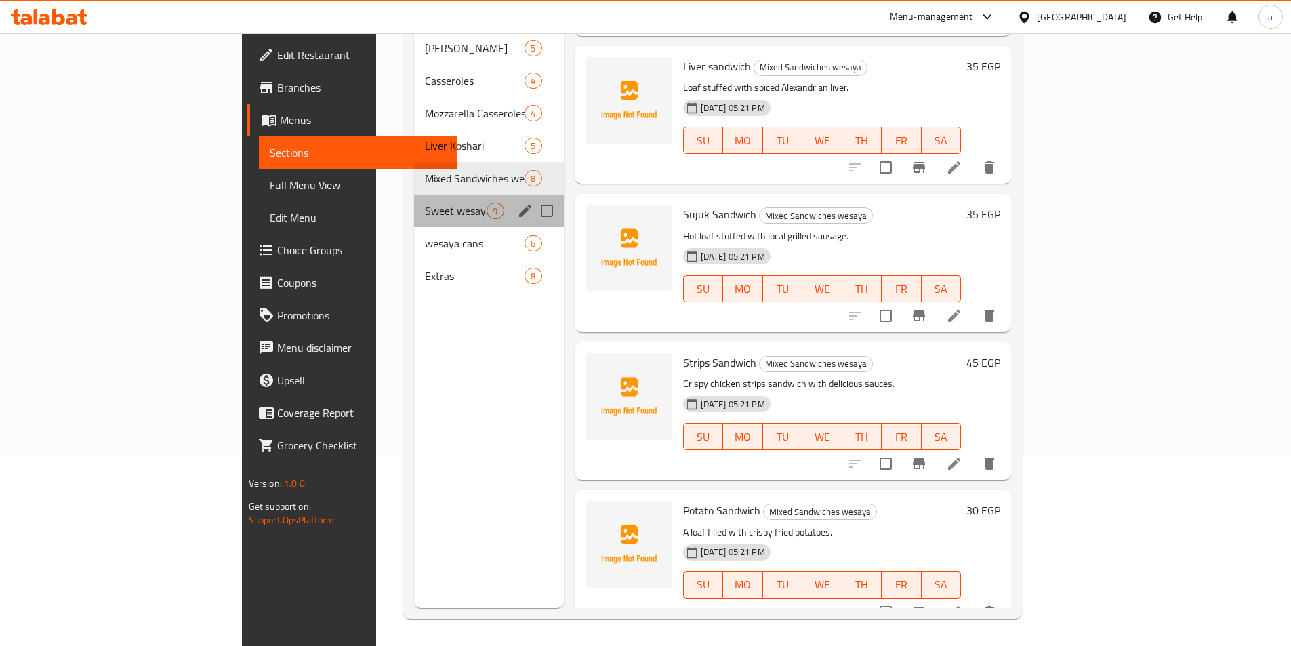
click at [414, 195] on div "Sweet wesaya 9" at bounding box center [488, 211] width 149 height 33
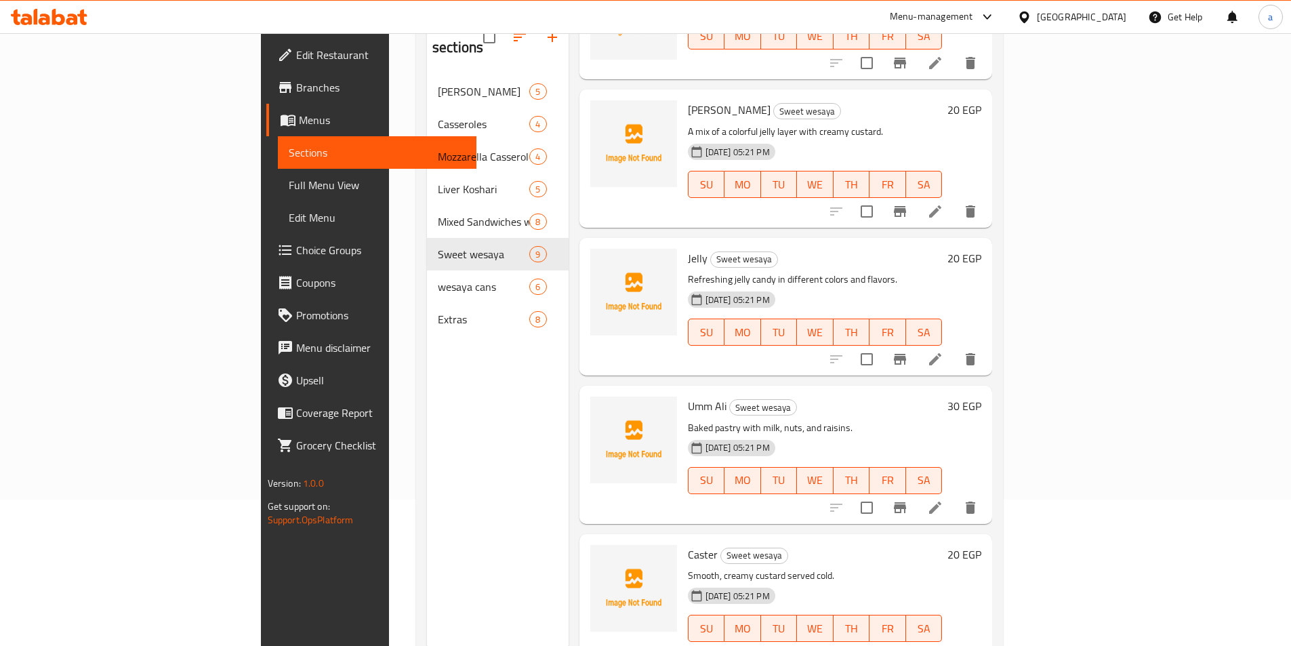
scroll to position [122, 0]
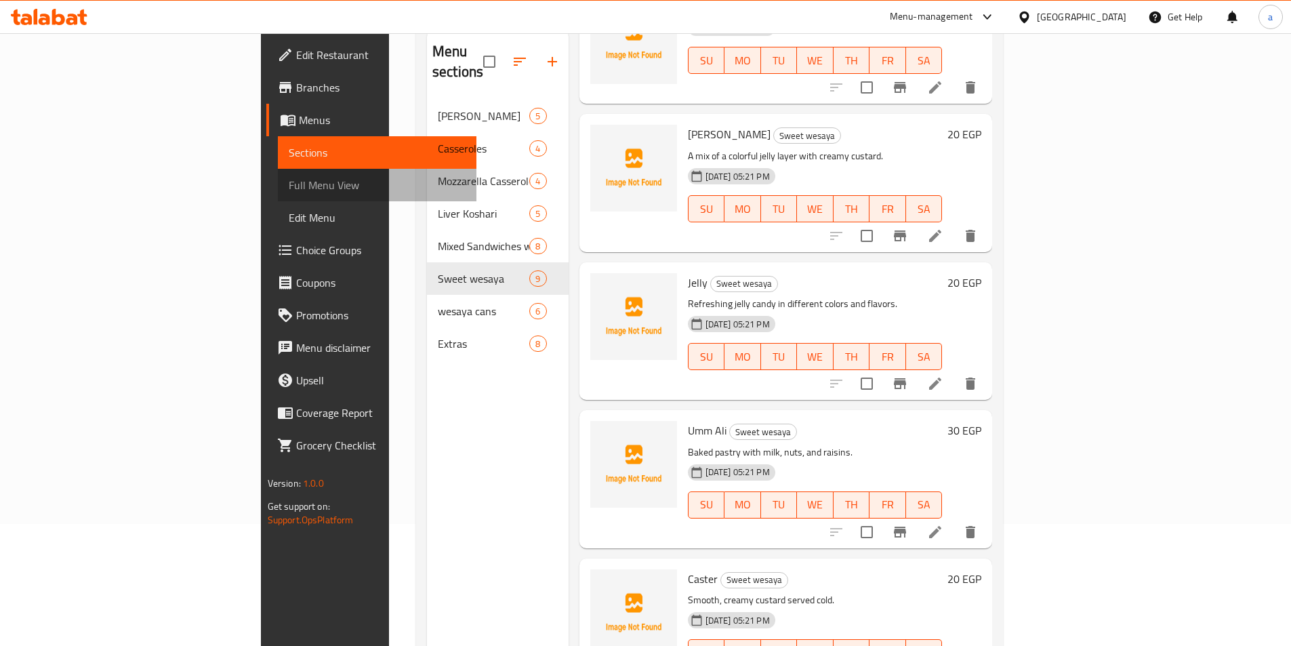
click at [289, 182] on span "Full Menu View" at bounding box center [377, 185] width 177 height 16
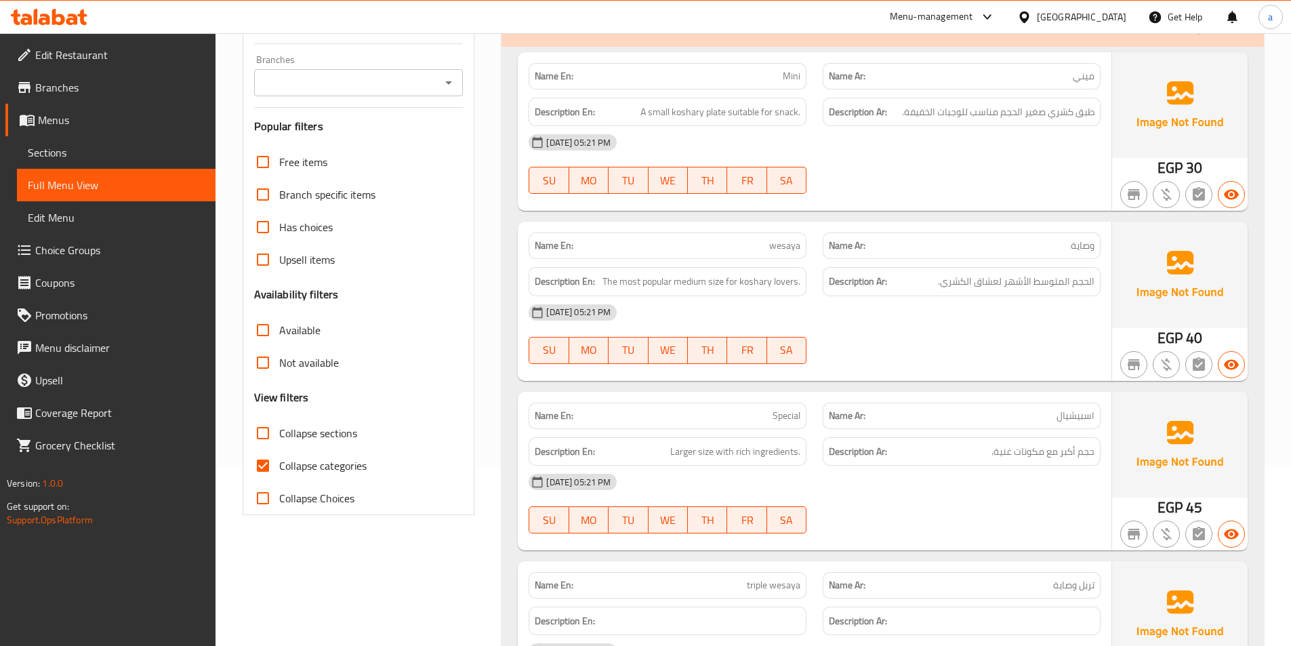
scroll to position [258, 0]
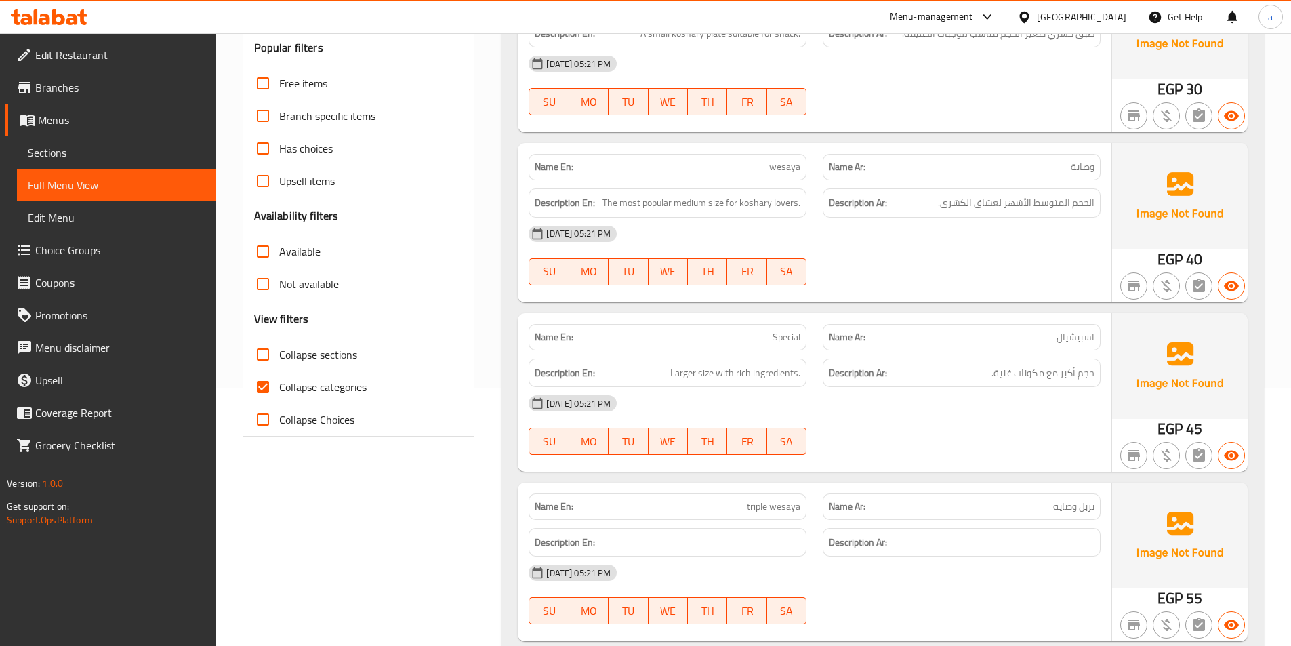
drag, startPoint x: 1063, startPoint y: 209, endPoint x: 802, endPoint y: 196, distance: 260.6
click at [903, 209] on div "Description Ar: الحجم المتوسط الأشهر لعشاق الكشري." at bounding box center [962, 202] width 278 height 29
drag, startPoint x: 598, startPoint y: 203, endPoint x: 824, endPoint y: 213, distance: 225.9
click at [819, 211] on div "Description En: The most popular medium size for koshary lovers. Description Ar…" at bounding box center [814, 202] width 588 height 45
click at [978, 271] on div "[DATE] 05:21 PM SU MO TU WE TH FR SA" at bounding box center [814, 256] width 588 height 76
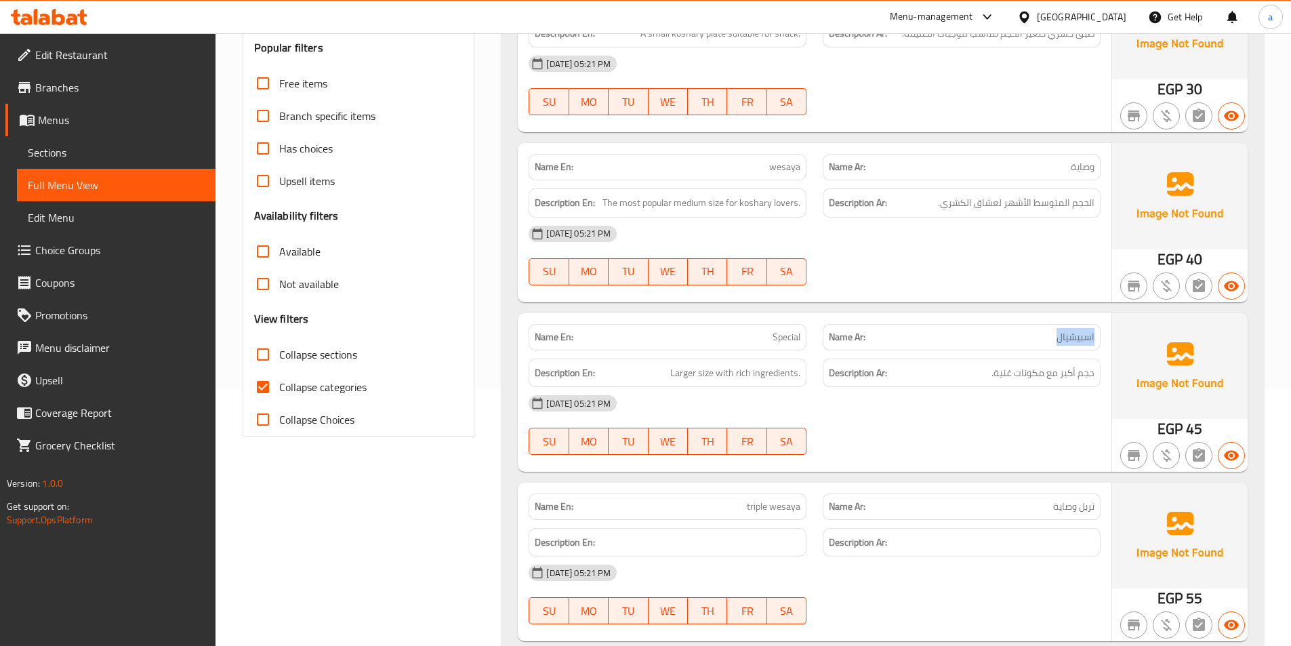
drag, startPoint x: 1100, startPoint y: 344, endPoint x: 859, endPoint y: 338, distance: 241.3
click at [1005, 344] on div "Name Ar: اسبیشیال" at bounding box center [962, 337] width 294 height 43
drag, startPoint x: 778, startPoint y: 344, endPoint x: 670, endPoint y: 357, distance: 109.2
click at [806, 344] on div "Name En: Special" at bounding box center [668, 337] width 278 height 26
click at [667, 363] on div "Description En: Larger size with rich ingredients." at bounding box center [668, 373] width 278 height 29
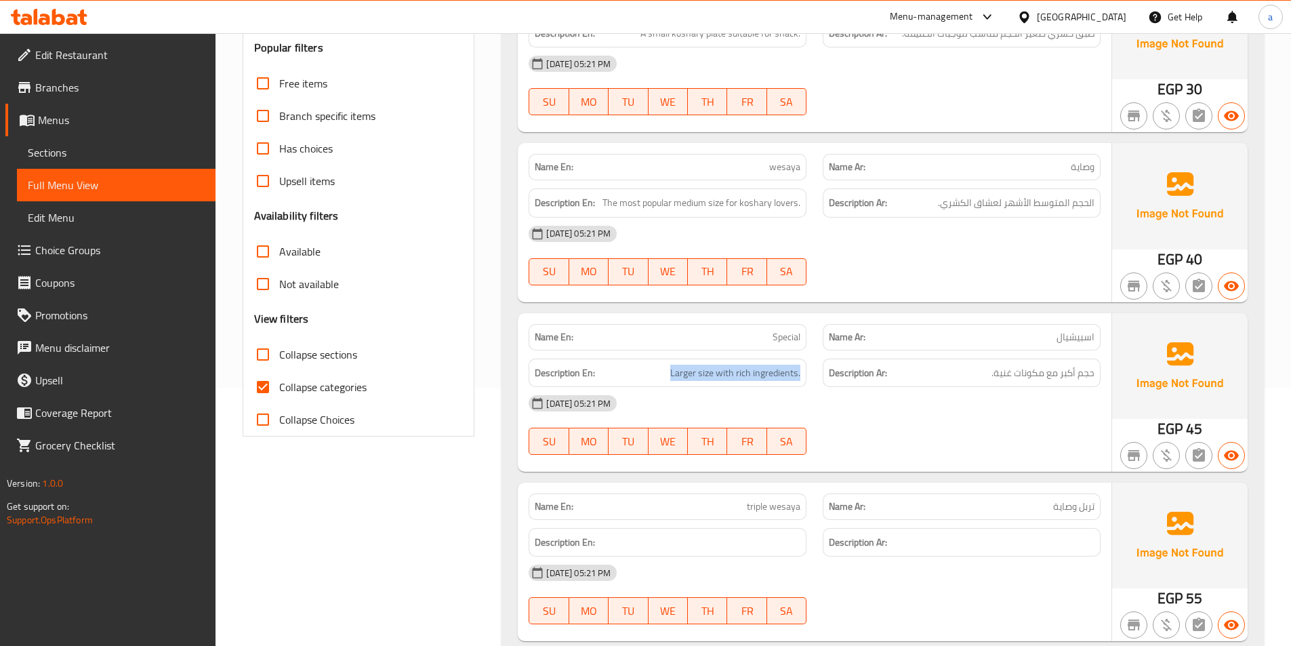
drag, startPoint x: 686, startPoint y: 375, endPoint x: 857, endPoint y: 373, distance: 171.5
click at [819, 375] on div "Description En: Larger size with rich ingredients. Description Ar: حجم أكبر مع …" at bounding box center [814, 372] width 588 height 45
drag, startPoint x: 1101, startPoint y: 373, endPoint x: 980, endPoint y: 374, distance: 121.3
click at [980, 374] on div "Description Ar: حجم أكبر مع مكونات غنية." at bounding box center [962, 372] width 294 height 45
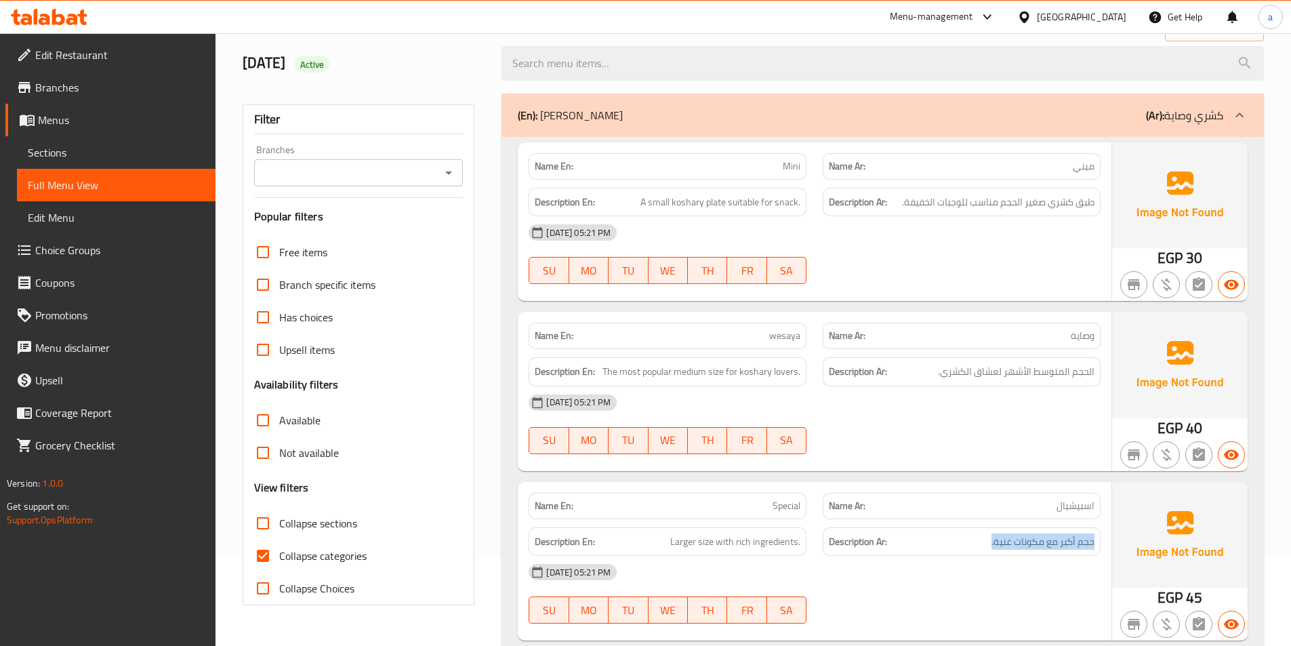
scroll to position [0, 0]
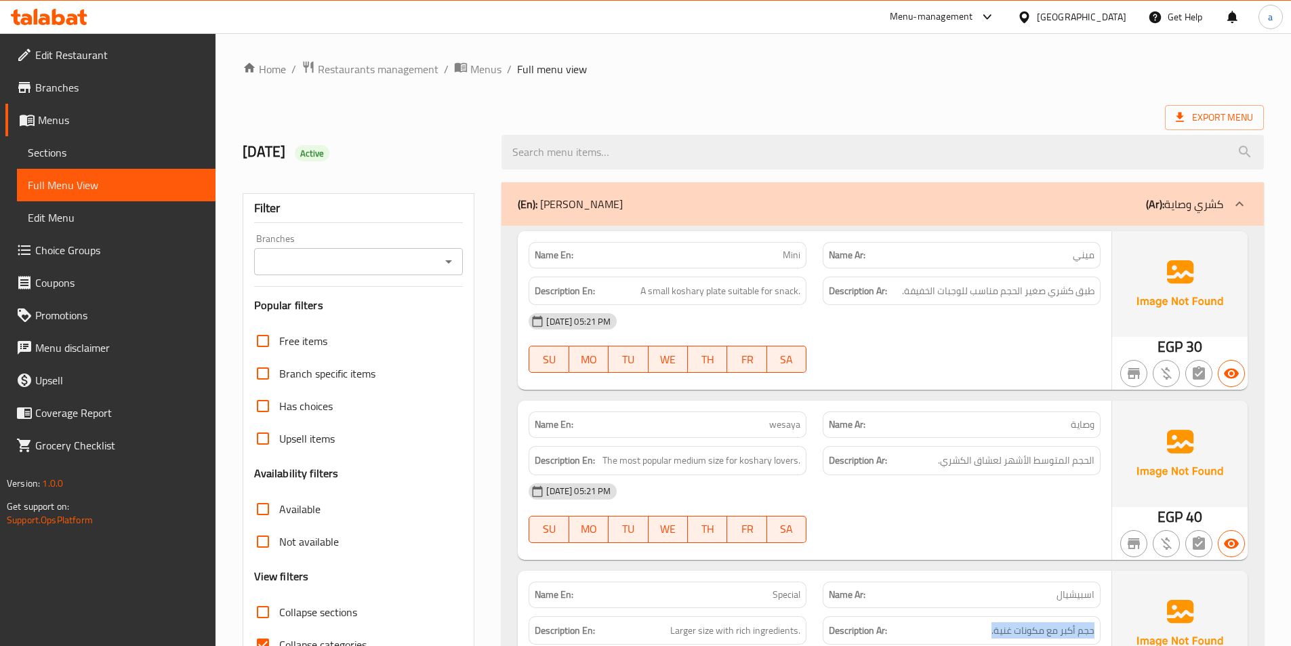
click at [105, 144] on span "Sections" at bounding box center [116, 152] width 177 height 16
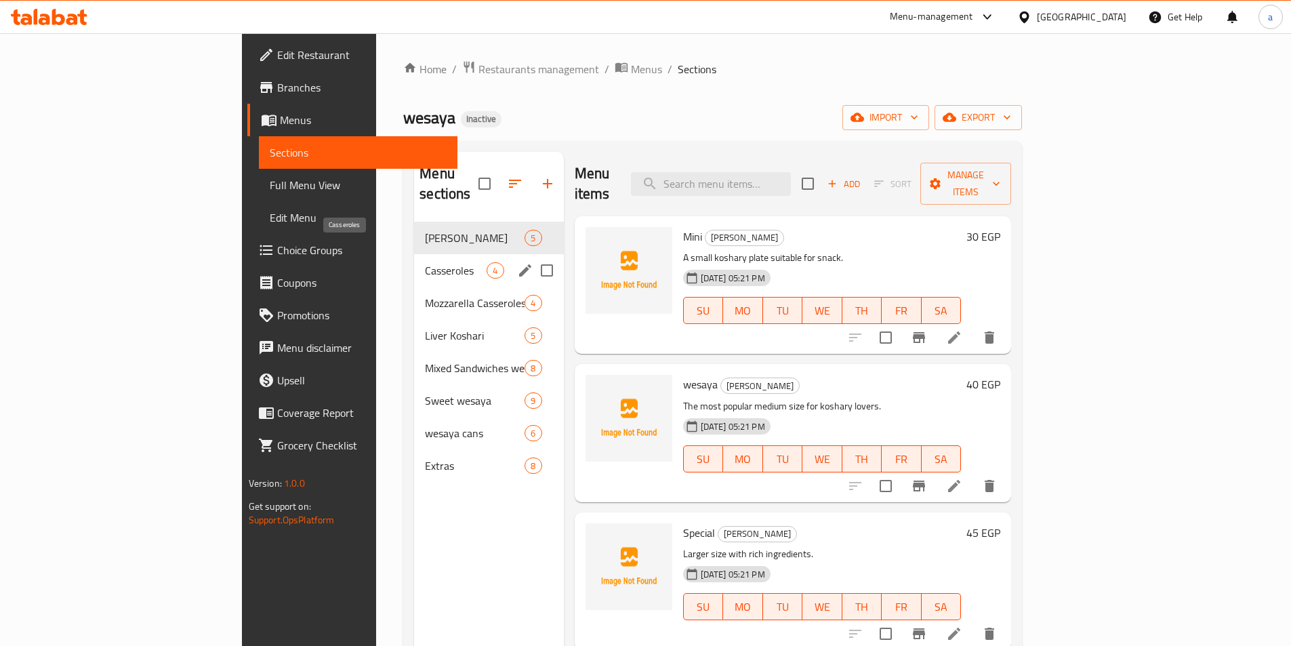
click at [425, 262] on span "Casseroles" at bounding box center [456, 270] width 62 height 16
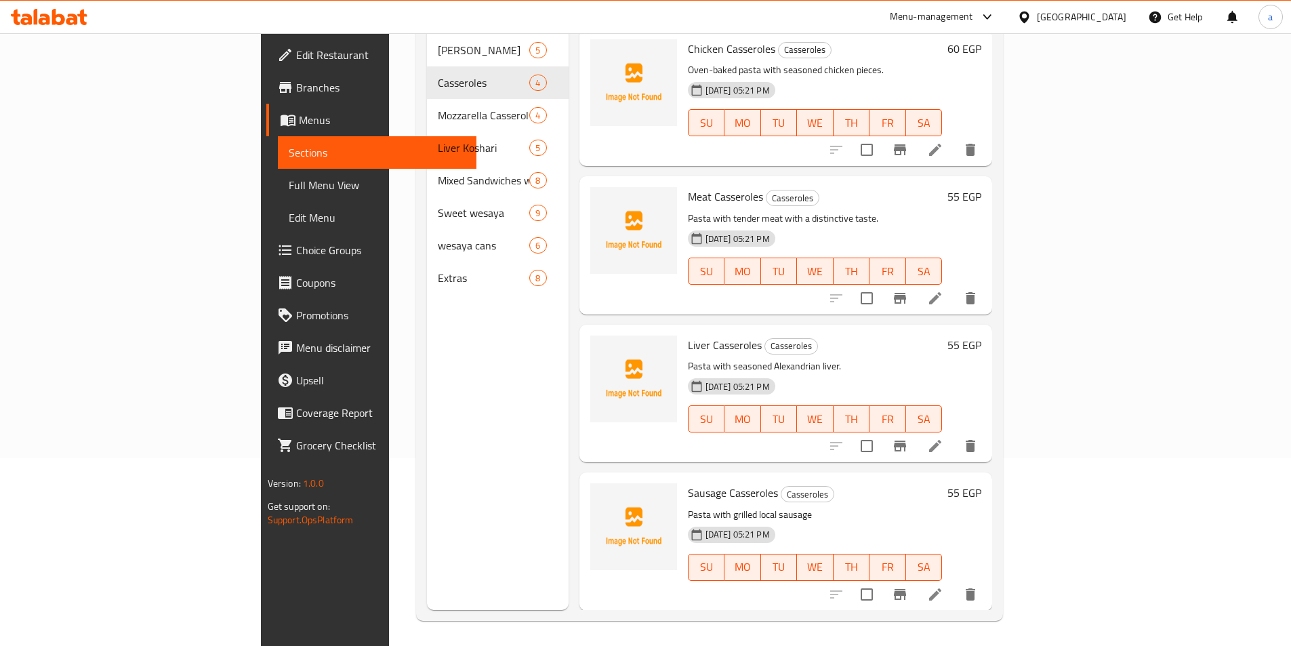
scroll to position [190, 0]
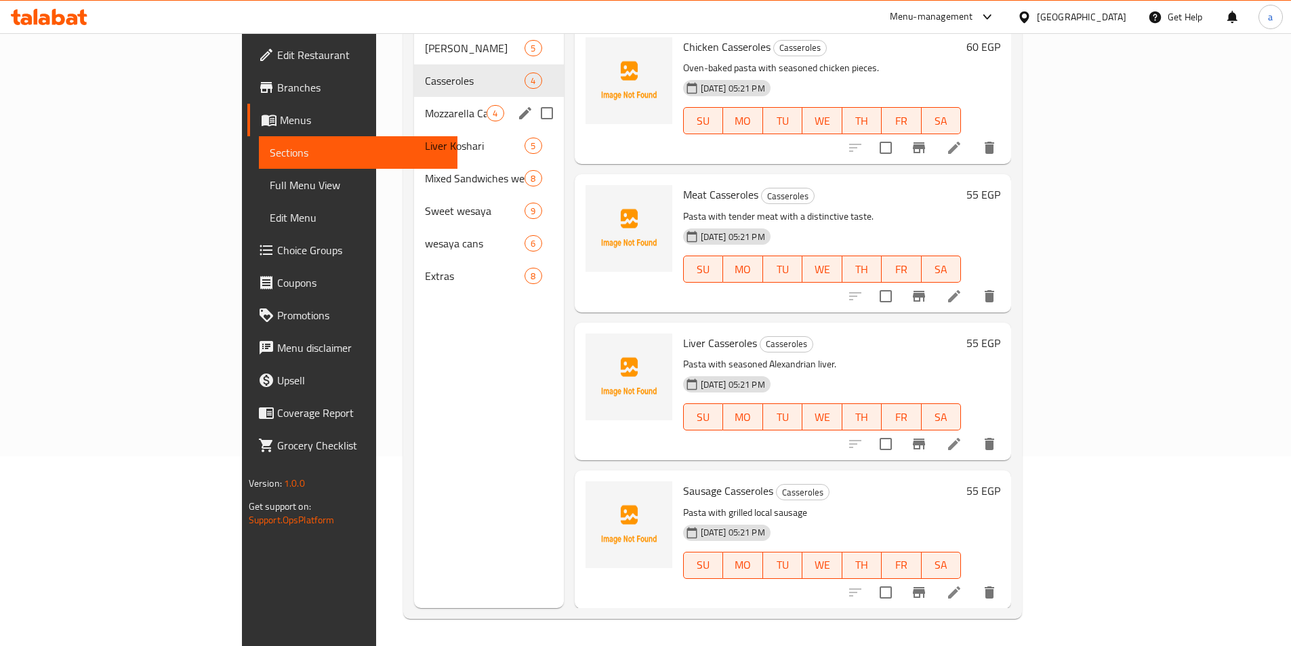
click at [414, 118] on div "wesaya Koshari 5 Casseroles 4 Mozzarella Casseroles 4 Liver Koshari 5 Mixed San…" at bounding box center [488, 162] width 149 height 260
click at [414, 102] on div "Mozzarella Casseroles 4" at bounding box center [488, 113] width 149 height 33
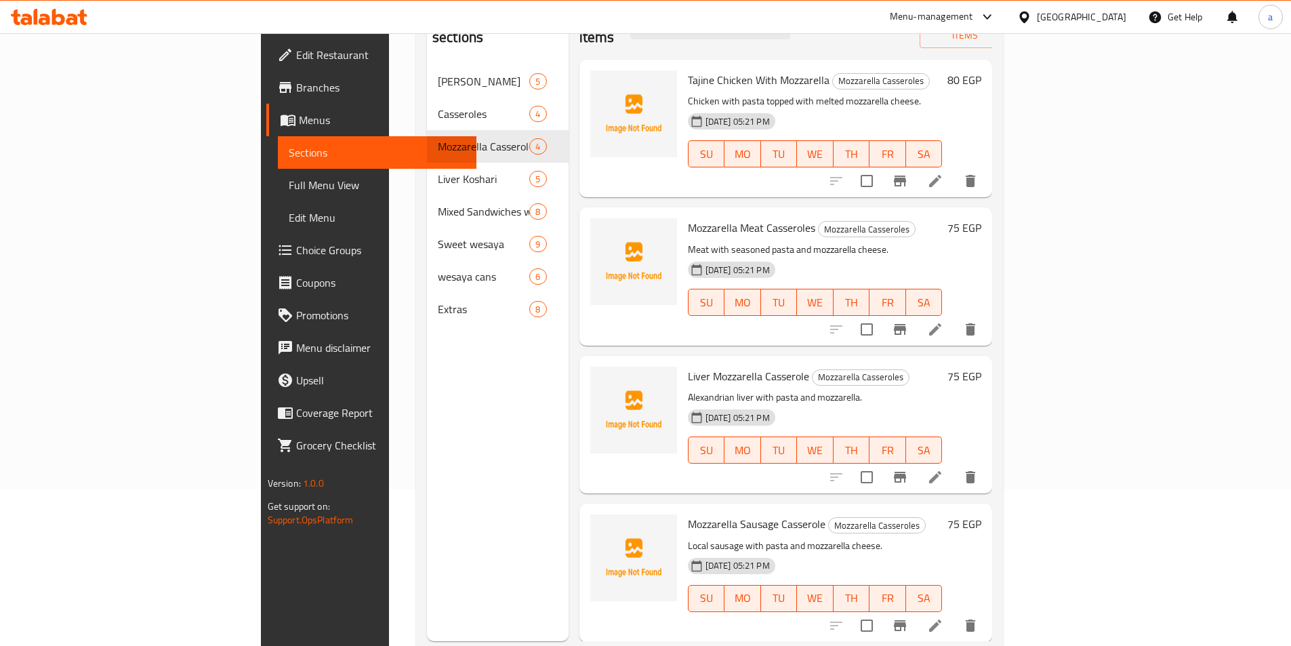
scroll to position [190, 0]
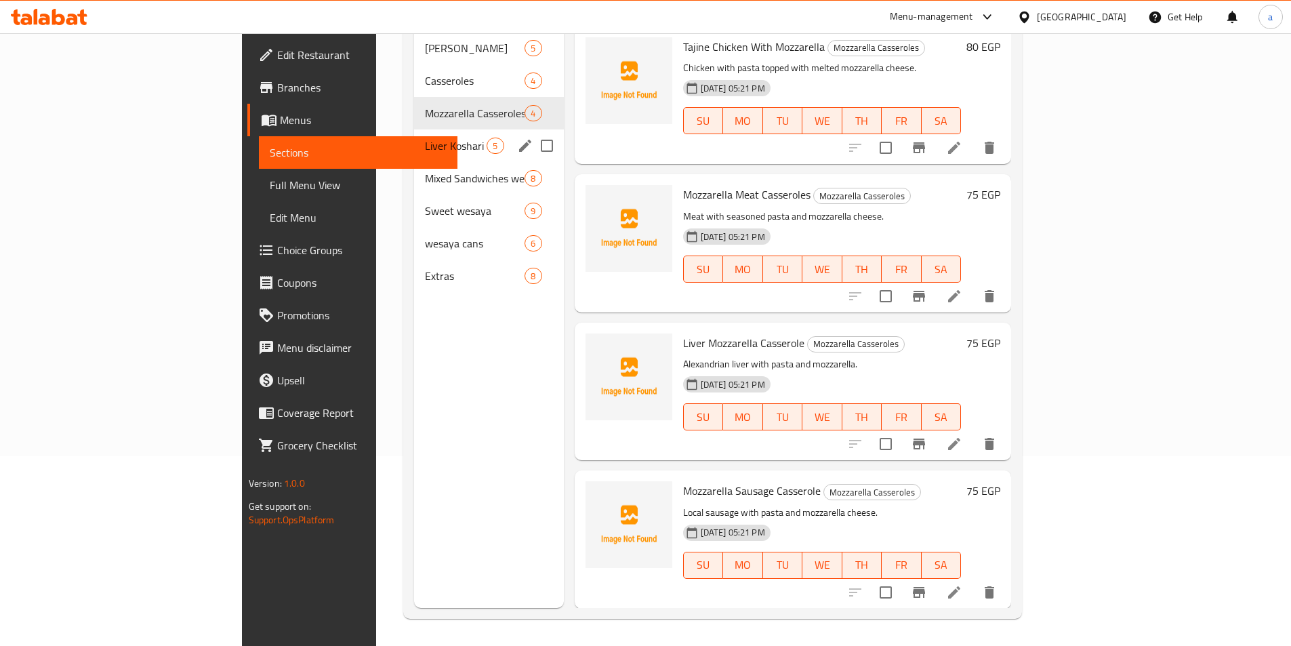
click at [425, 138] on span "Liver Koshari" at bounding box center [456, 146] width 62 height 16
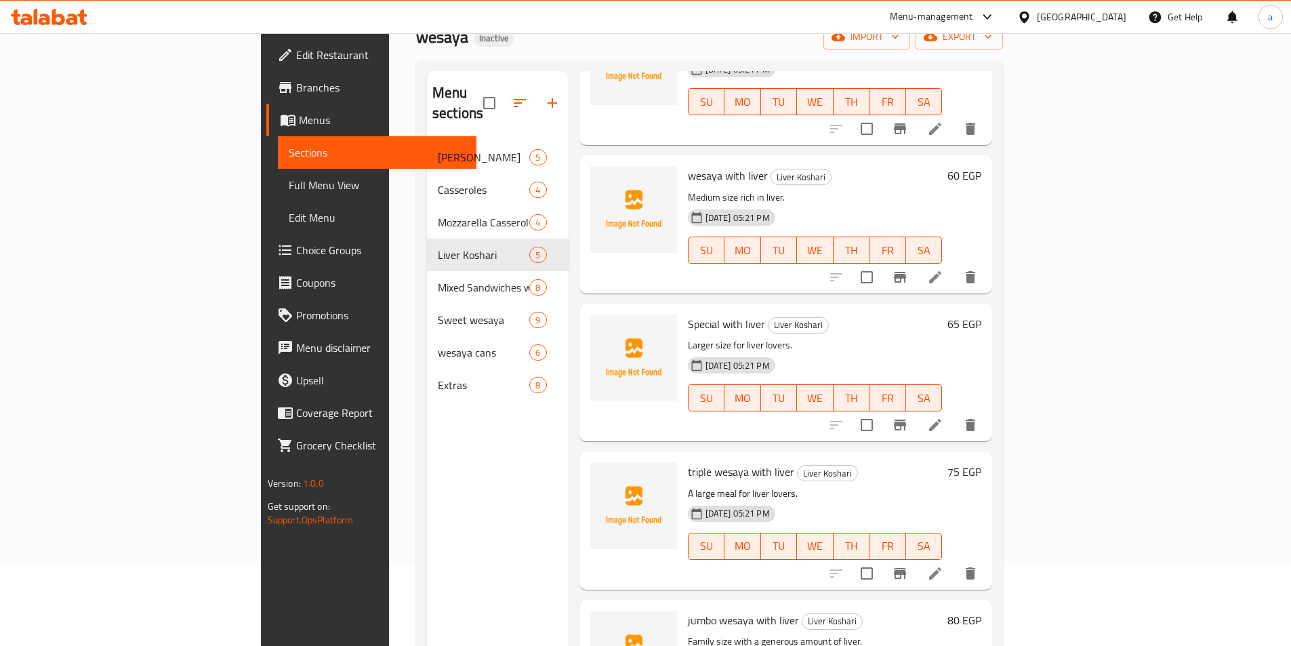
scroll to position [190, 0]
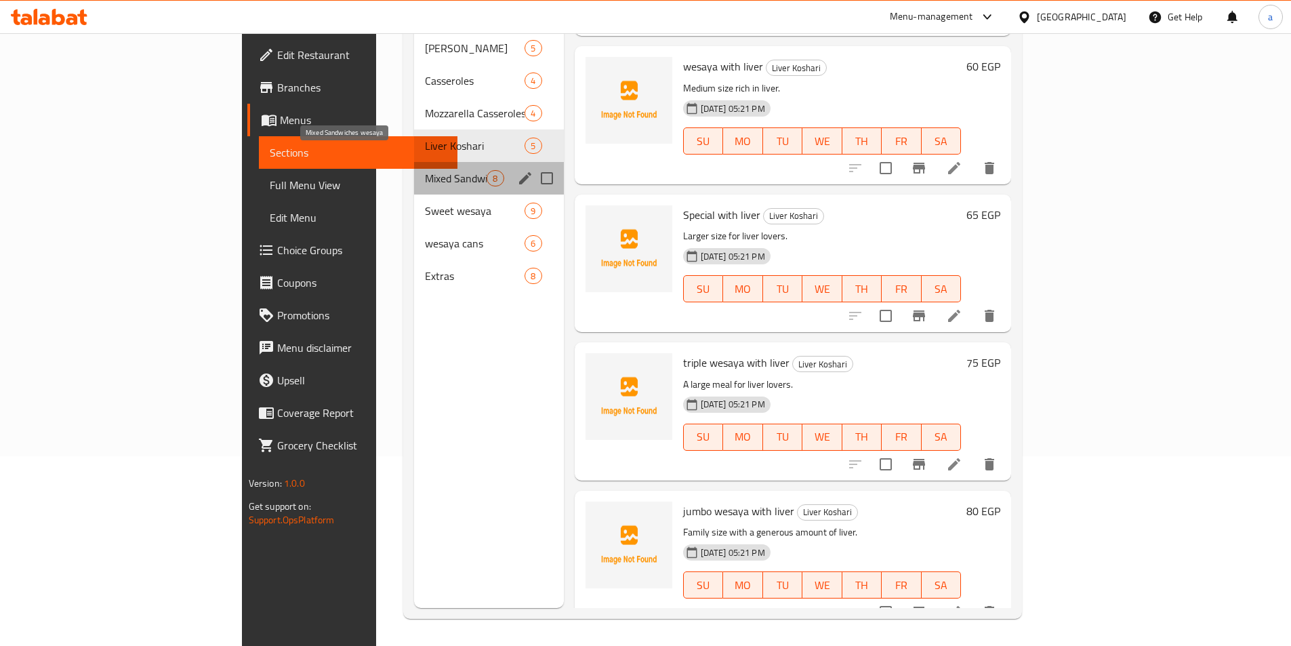
click at [425, 170] on span "Mixed Sandwiches wesaya" at bounding box center [456, 178] width 62 height 16
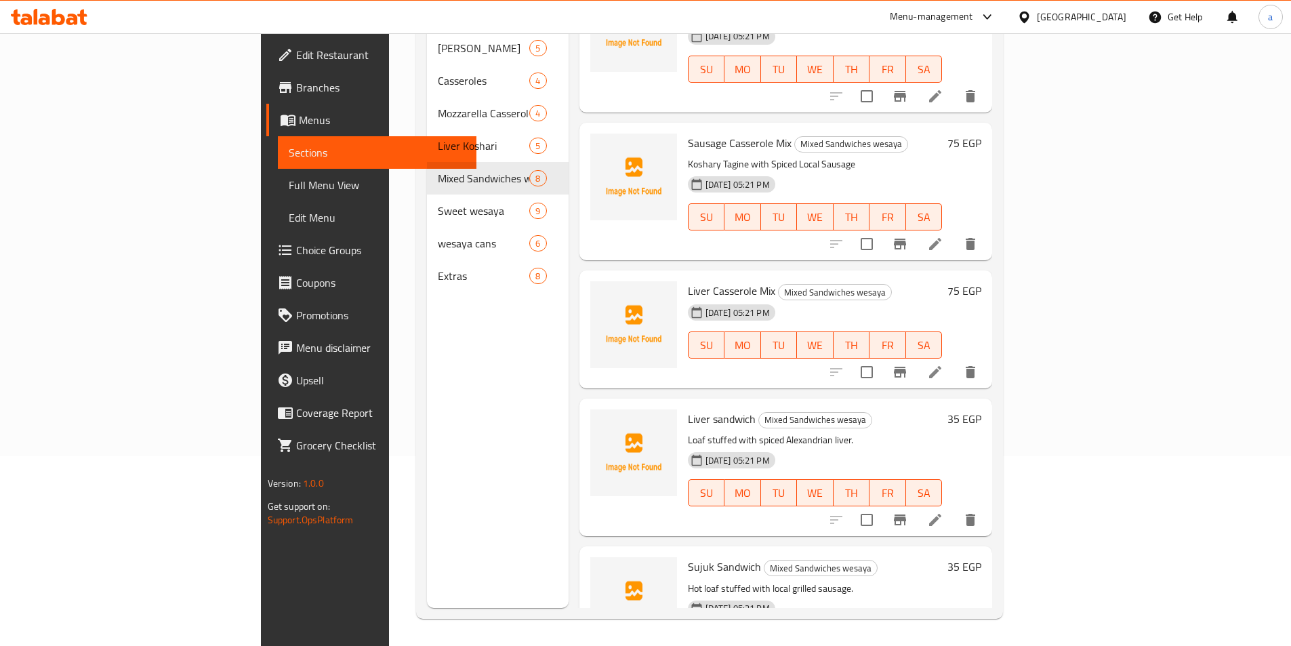
scroll to position [213, 0]
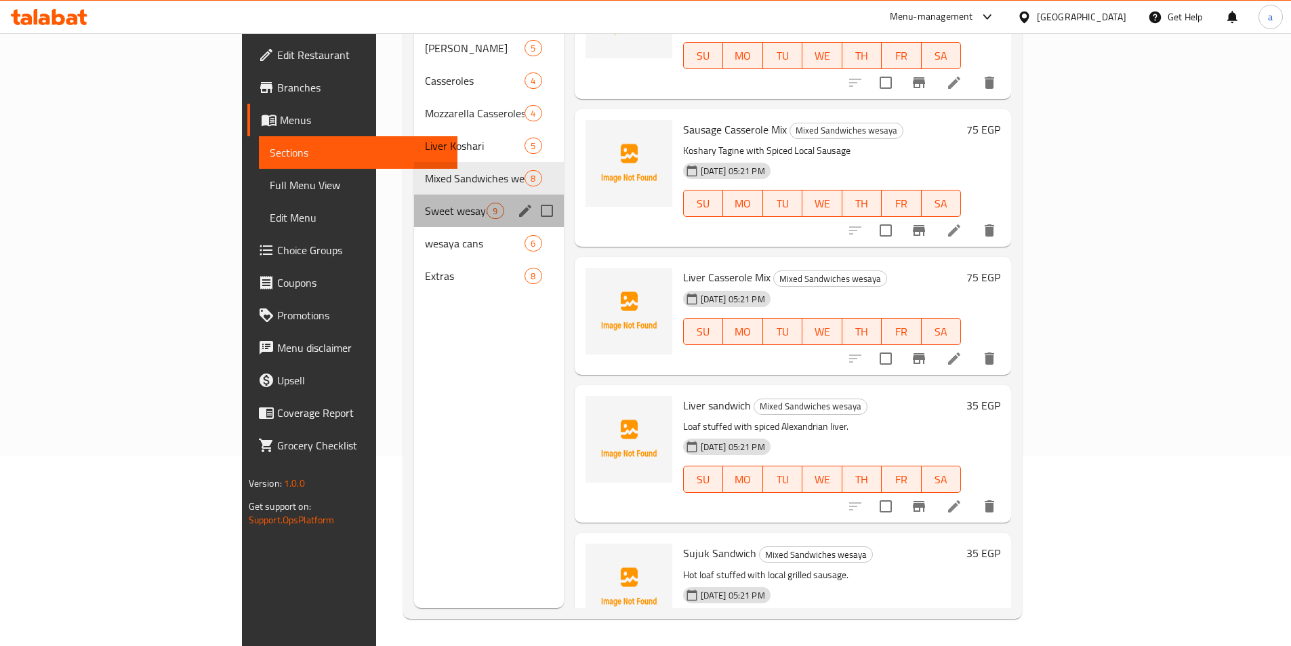
drag, startPoint x: 350, startPoint y: 183, endPoint x: 18, endPoint y: 287, distance: 347.5
click at [425, 203] on span "Sweet wesaya" at bounding box center [456, 211] width 62 height 16
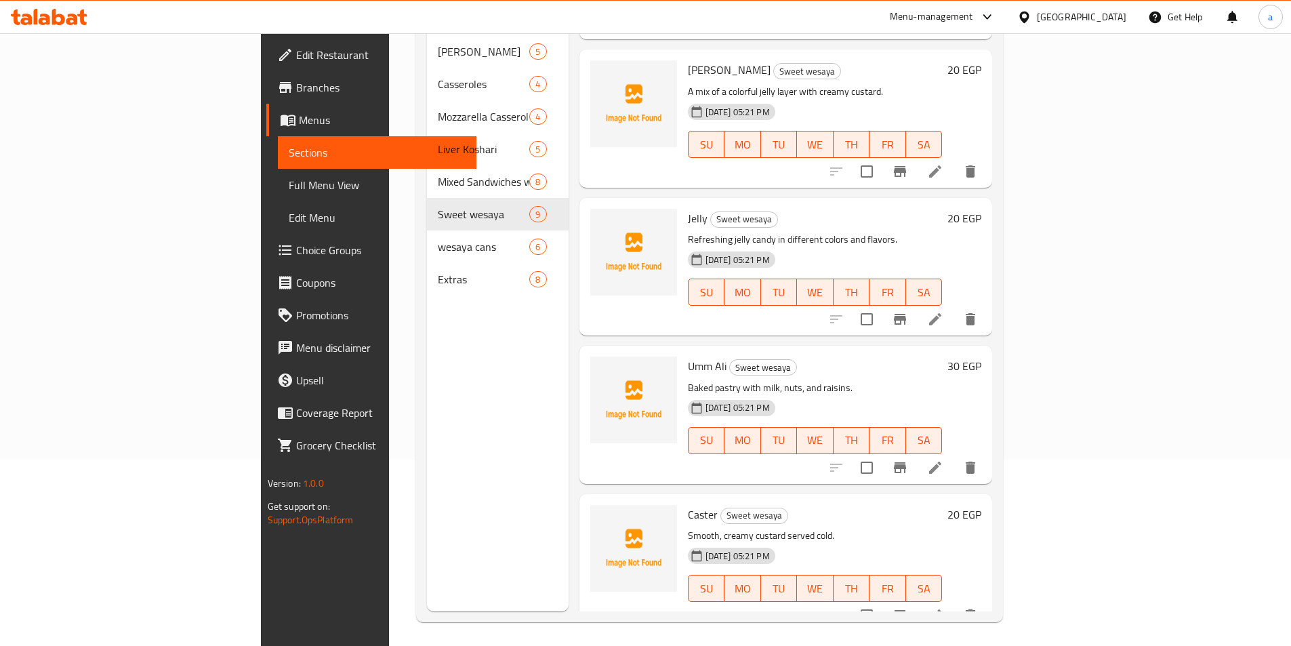
scroll to position [190, 0]
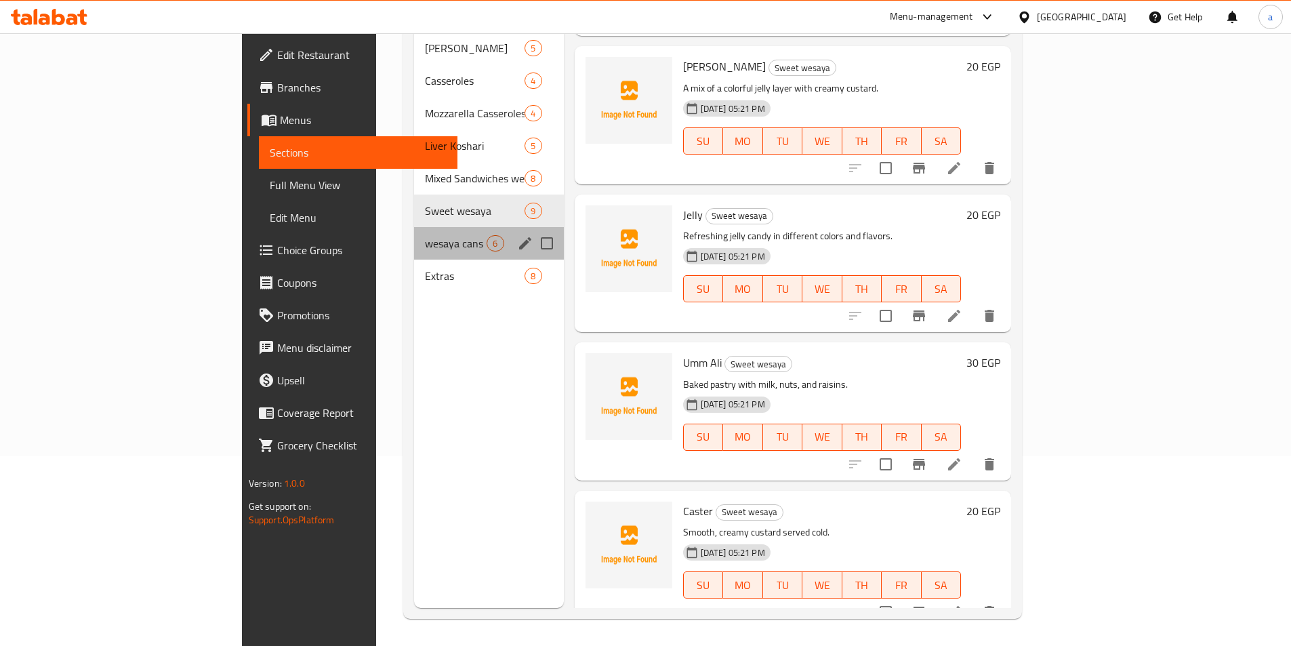
click at [414, 227] on div "wesaya cans 6" at bounding box center [488, 243] width 149 height 33
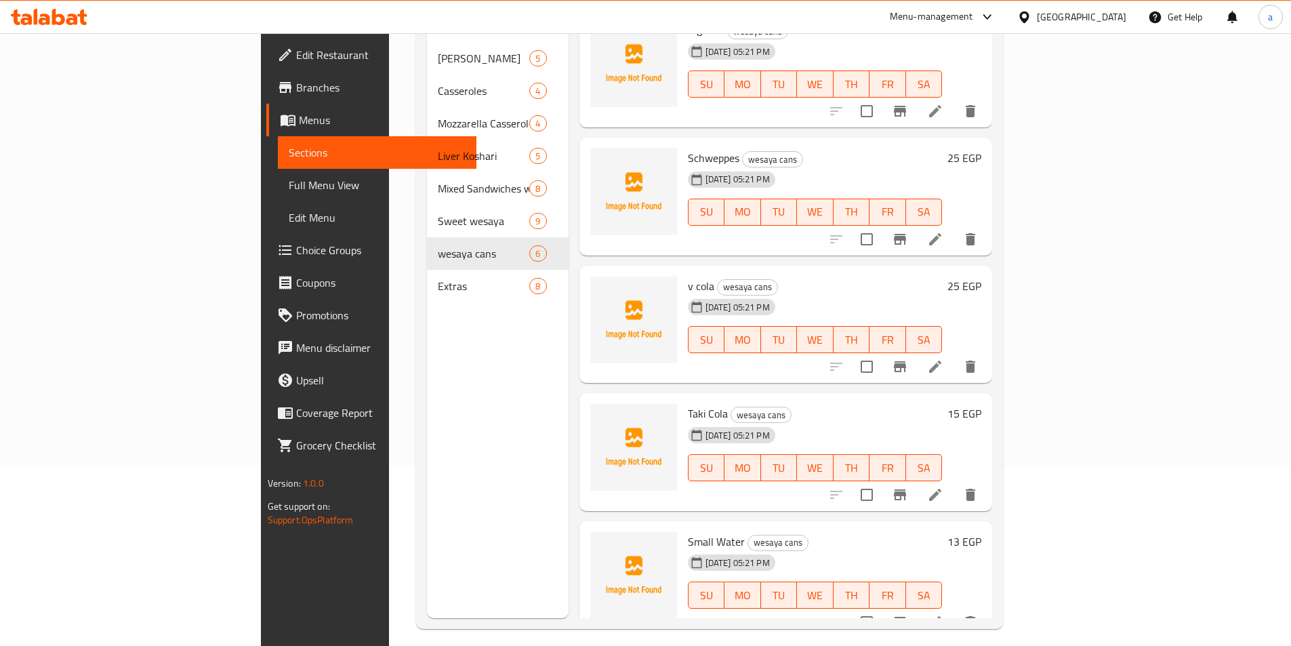
scroll to position [190, 0]
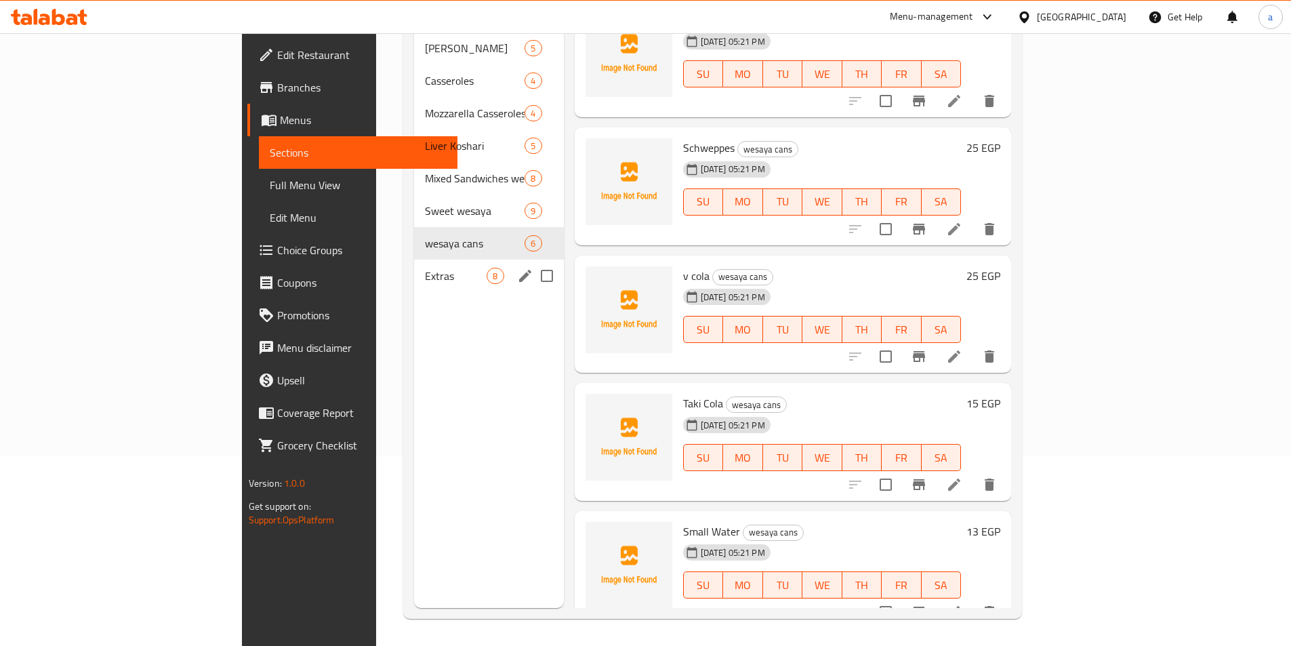
click at [425, 268] on span "Extras" at bounding box center [456, 276] width 62 height 16
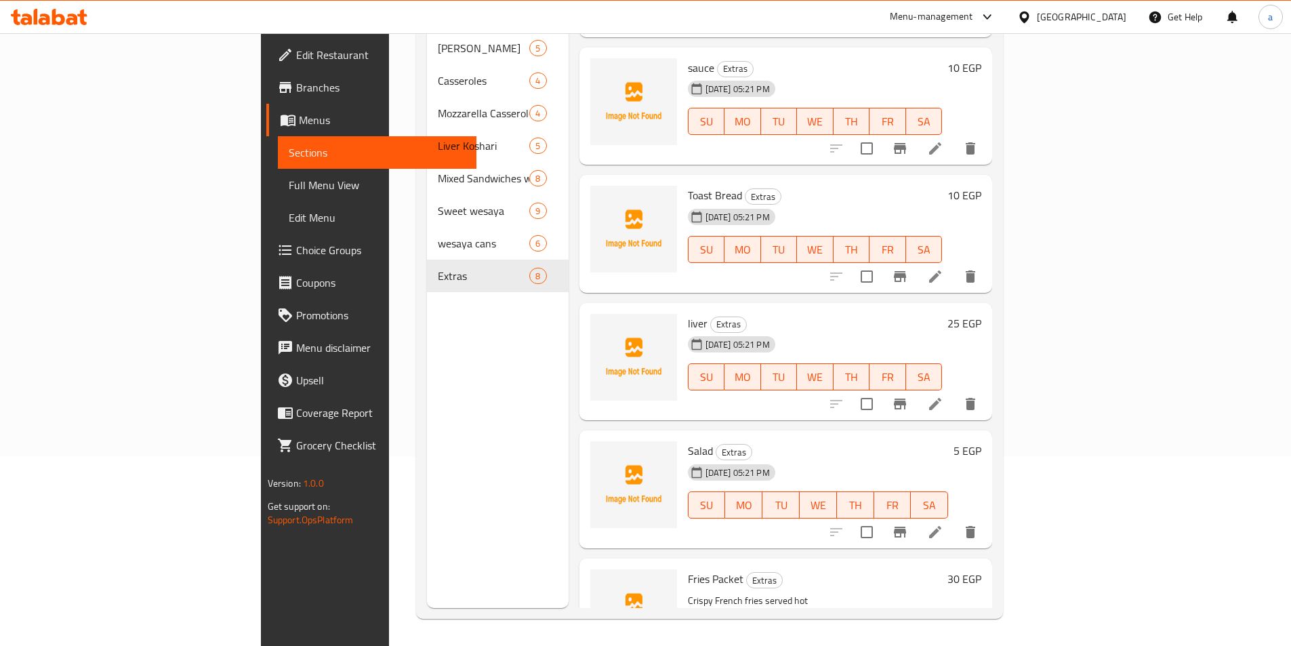
scroll to position [430, 0]
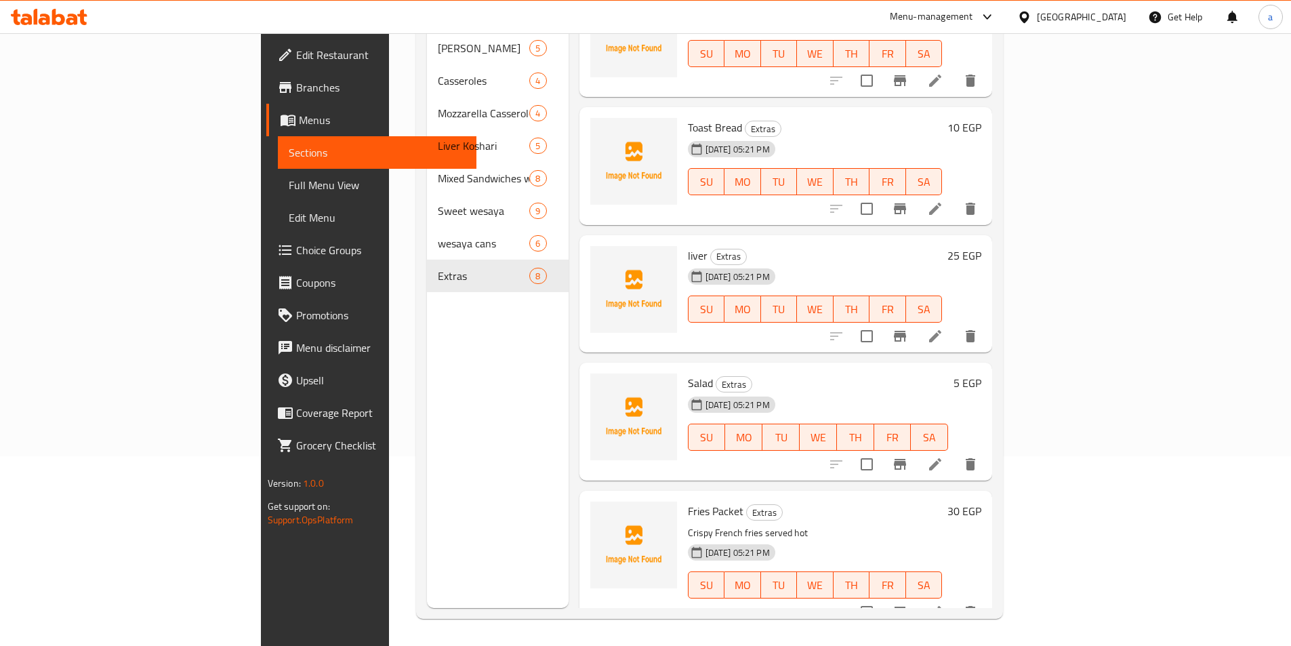
click at [278, 171] on link "Full Menu View" at bounding box center [377, 185] width 199 height 33
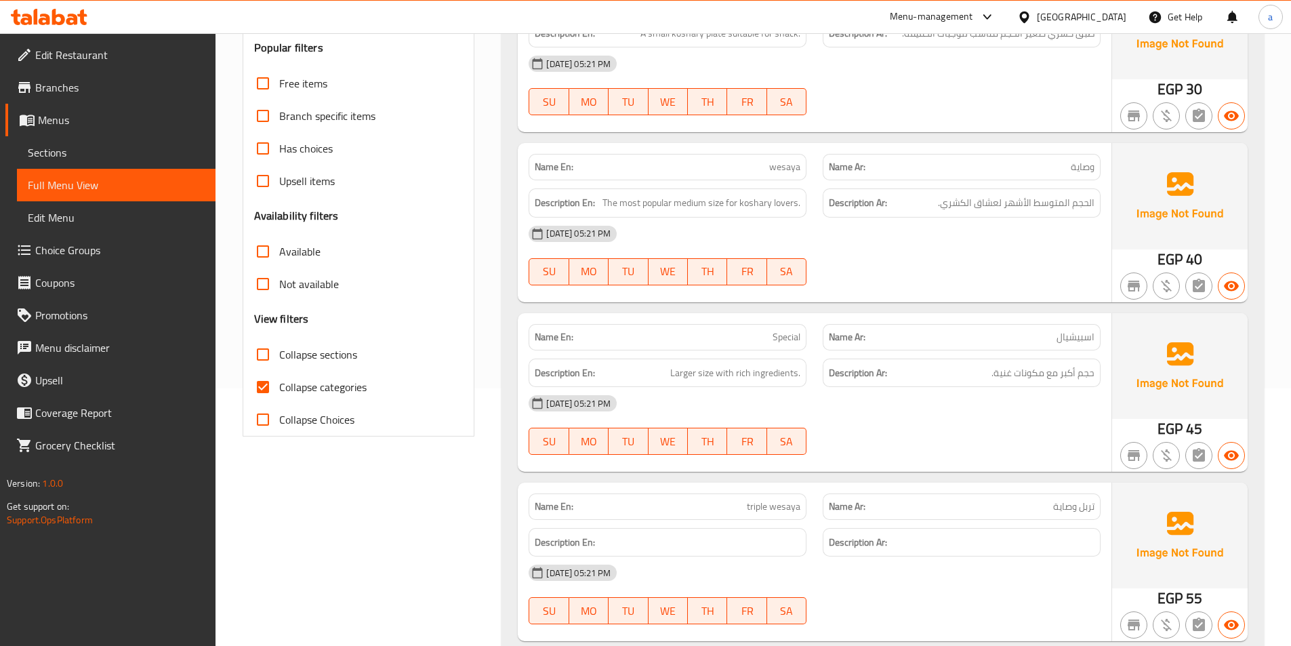
click at [320, 392] on span "Collapse categories" at bounding box center [322, 387] width 87 height 16
click at [279, 392] on input "Collapse categories" at bounding box center [263, 387] width 33 height 33
checkbox input "false"
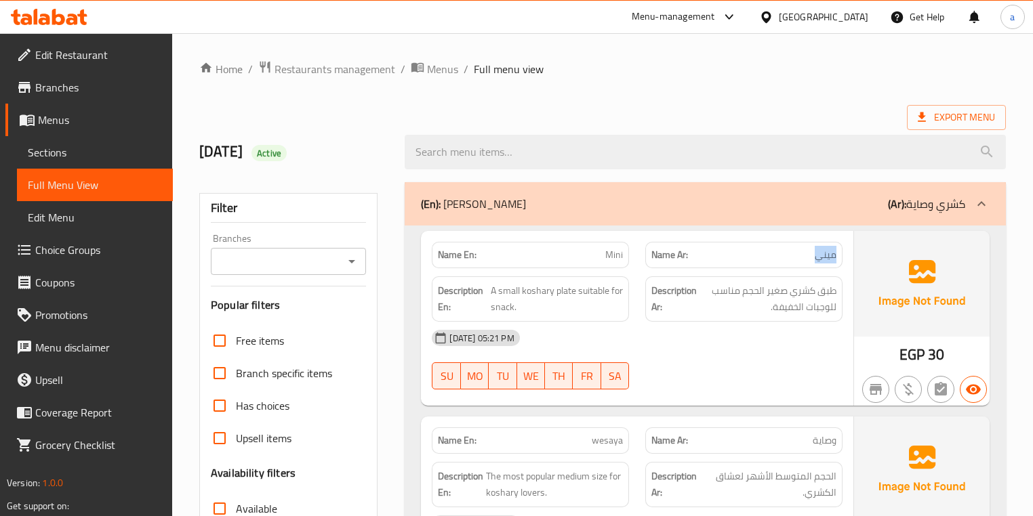
drag, startPoint x: 775, startPoint y: 258, endPoint x: 836, endPoint y: 253, distance: 60.5
click at [836, 253] on p "Name Ar: ميني" at bounding box center [743, 255] width 185 height 14
drag, startPoint x: 584, startPoint y: 254, endPoint x: 632, endPoint y: 254, distance: 47.4
click at [632, 254] on div "Name En: Mini" at bounding box center [530, 255] width 213 height 43
drag, startPoint x: 800, startPoint y: 430, endPoint x: 834, endPoint y: 422, distance: 35.4
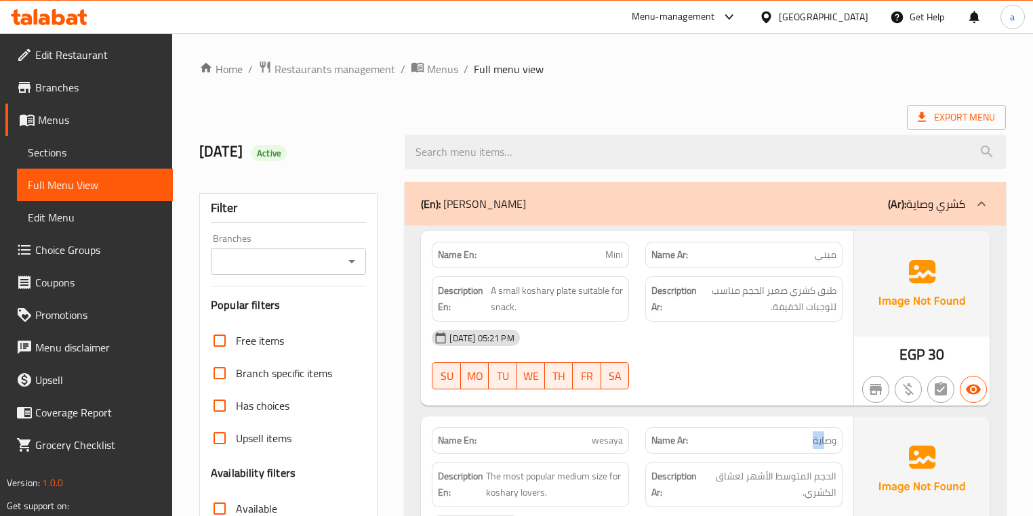
click at [833, 423] on div "Name Ar: وصایة" at bounding box center [743, 441] width 213 height 43
drag, startPoint x: 580, startPoint y: 435, endPoint x: 626, endPoint y: 428, distance: 45.9
click at [626, 428] on div "Name En: wesaya" at bounding box center [530, 441] width 197 height 26
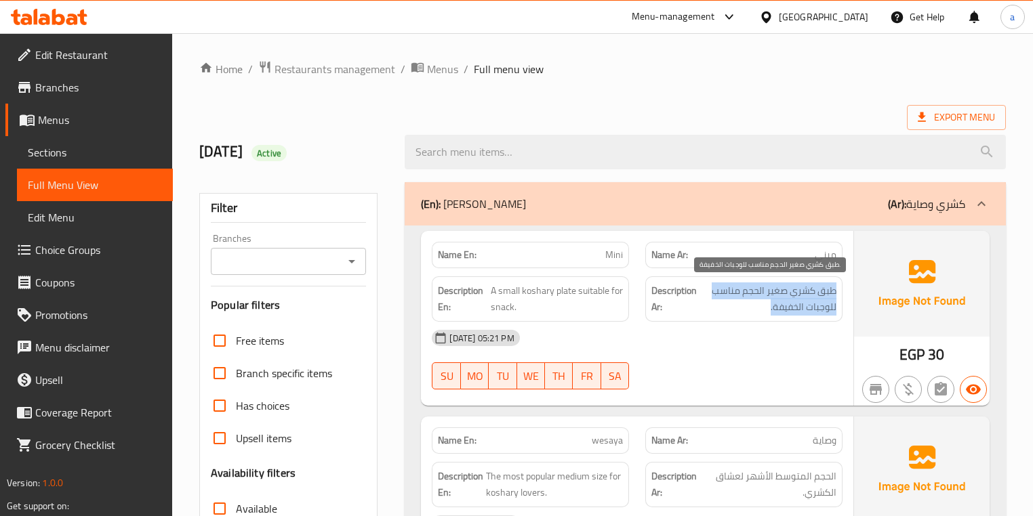
drag, startPoint x: 746, startPoint y: 309, endPoint x: 819, endPoint y: 279, distance: 78.4
click at [835, 283] on span "طبق كشري صغير الحجم مناسب للوجبات الخفيفة." at bounding box center [767, 299] width 137 height 33
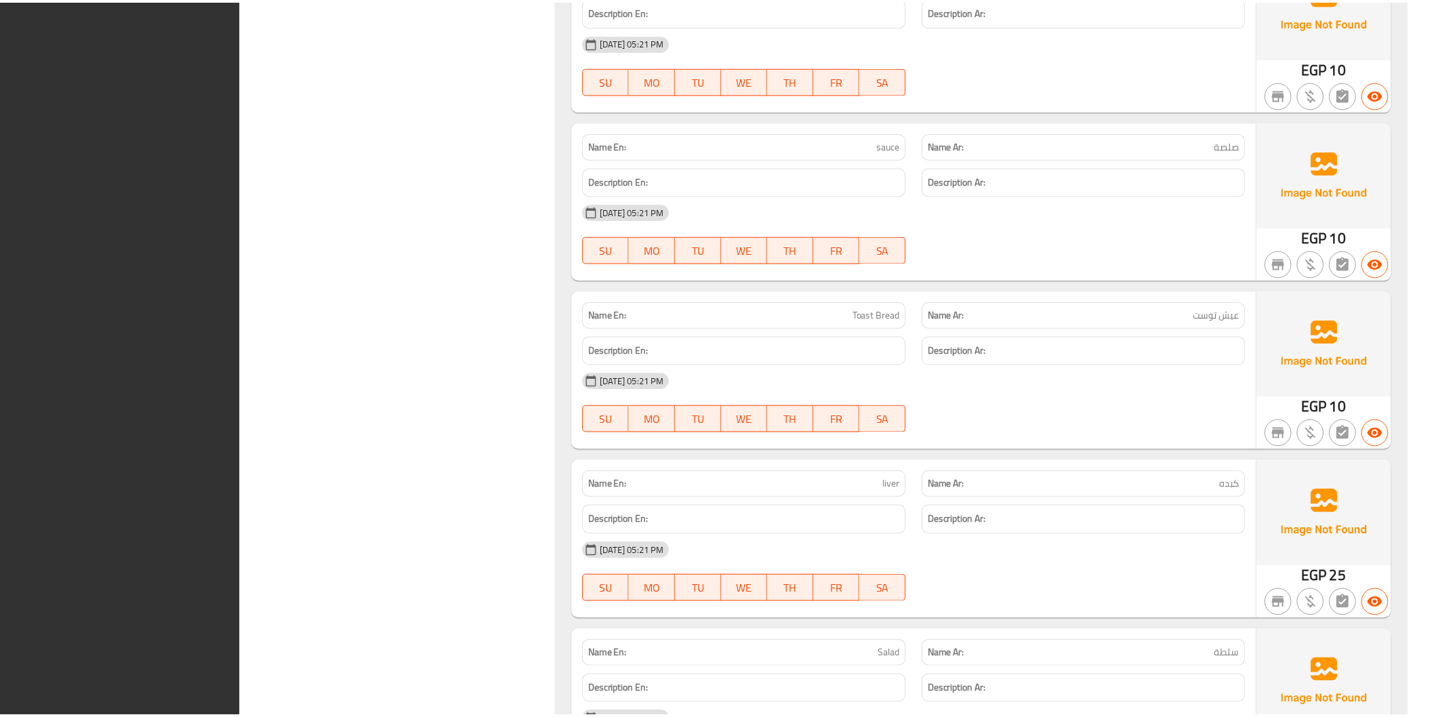
scroll to position [8402, 0]
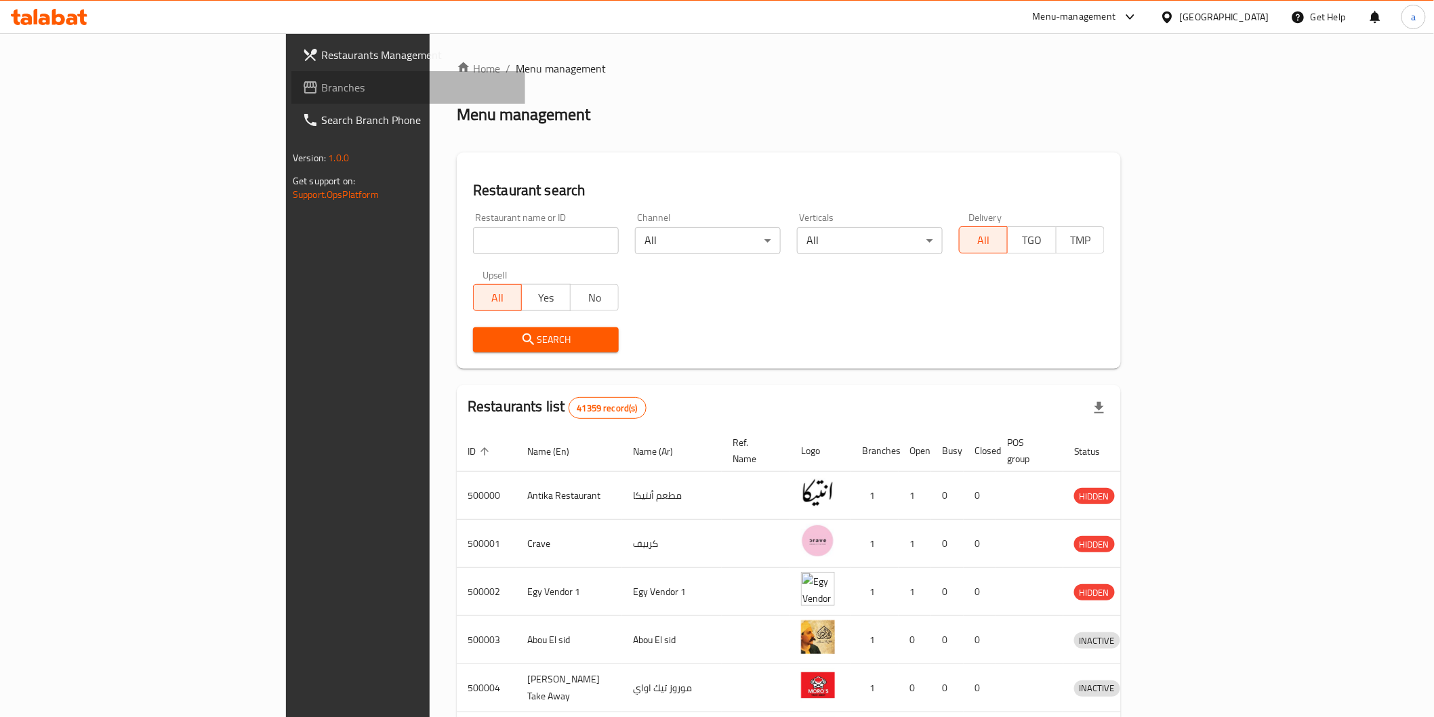
click at [321, 85] on span "Branches" at bounding box center [417, 87] width 193 height 16
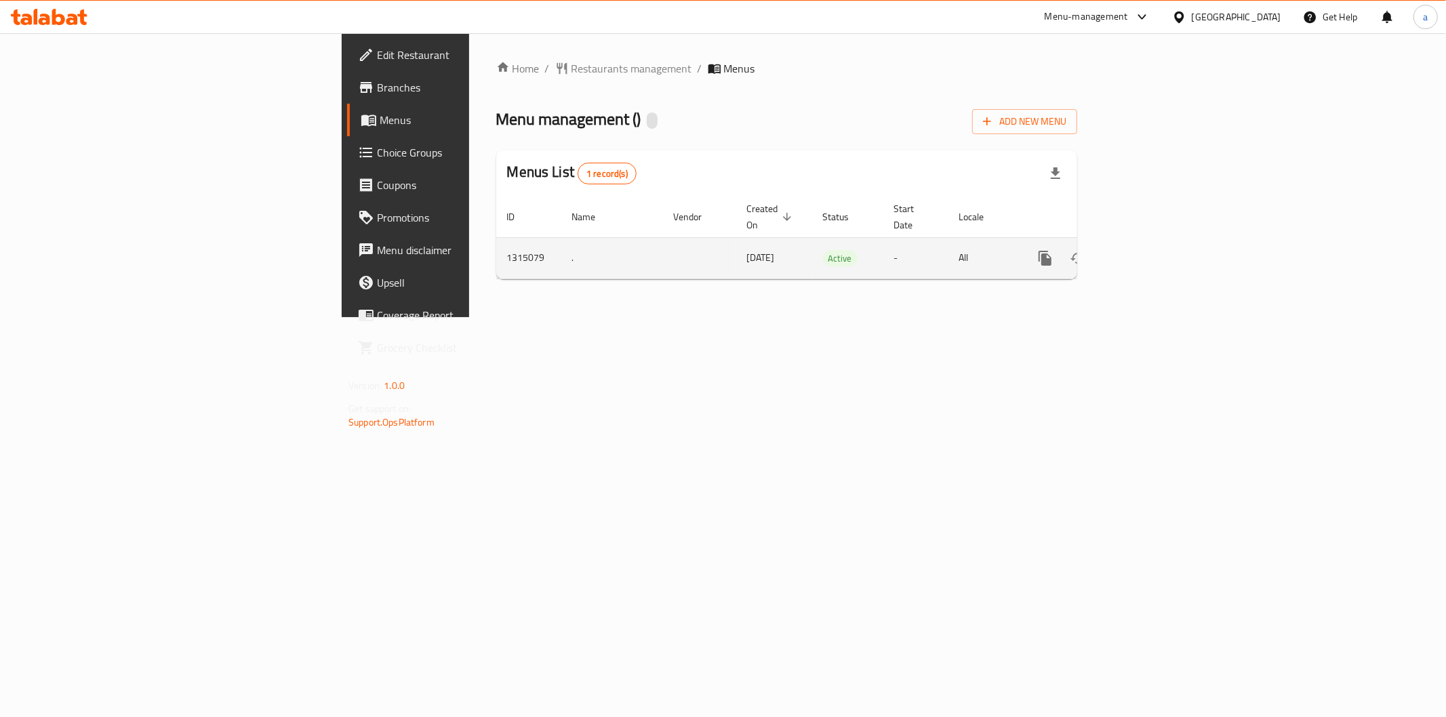
click at [1151, 250] on icon "enhanced table" at bounding box center [1143, 258] width 16 height 16
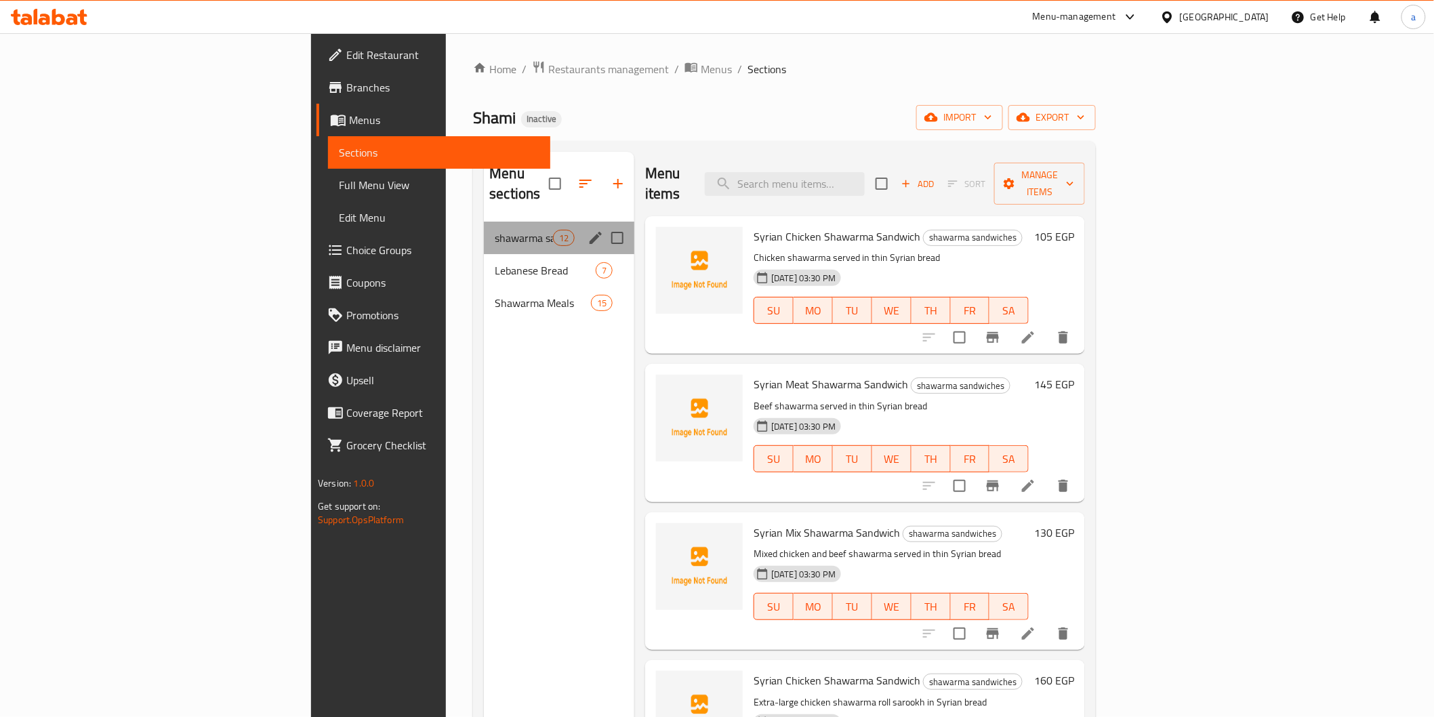
click at [484, 226] on div "shawarma sandwiches 12" at bounding box center [559, 238] width 150 height 33
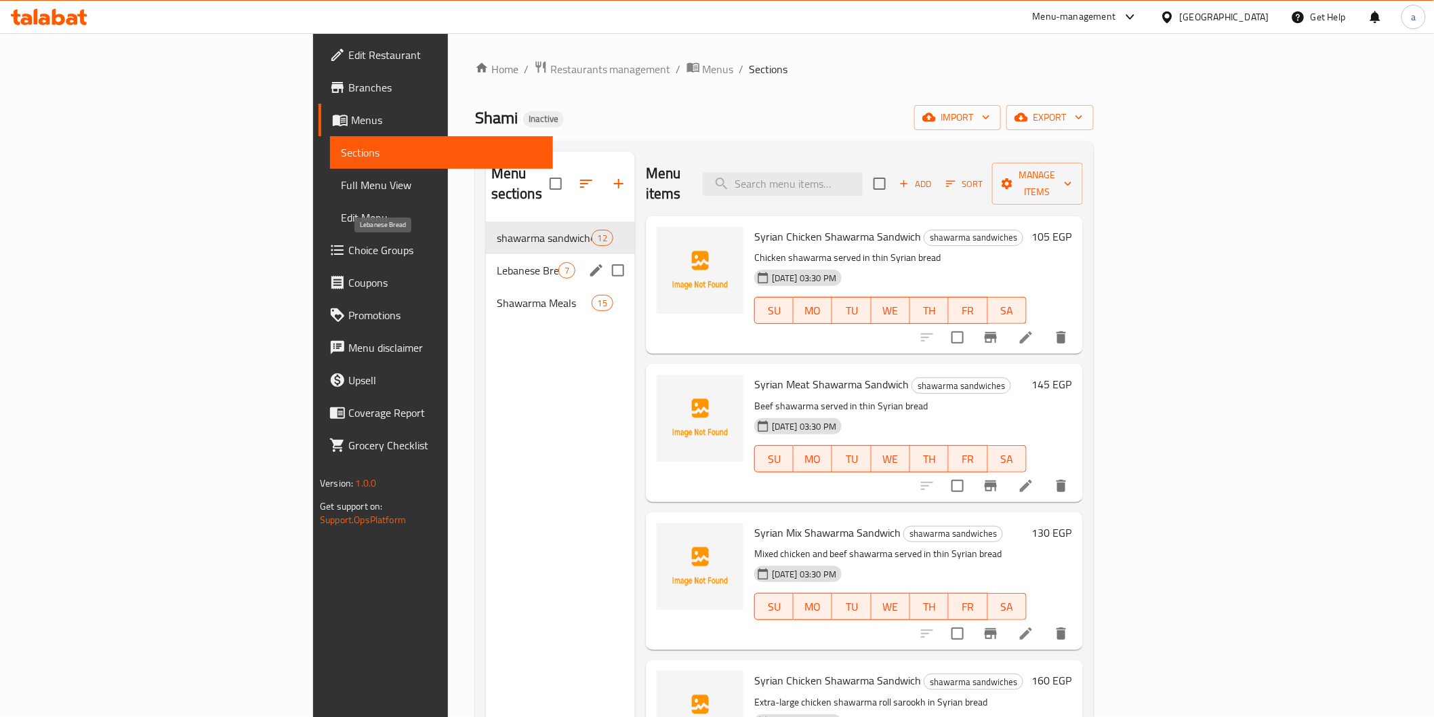
click at [497, 262] on span "Lebanese Bread" at bounding box center [528, 270] width 62 height 16
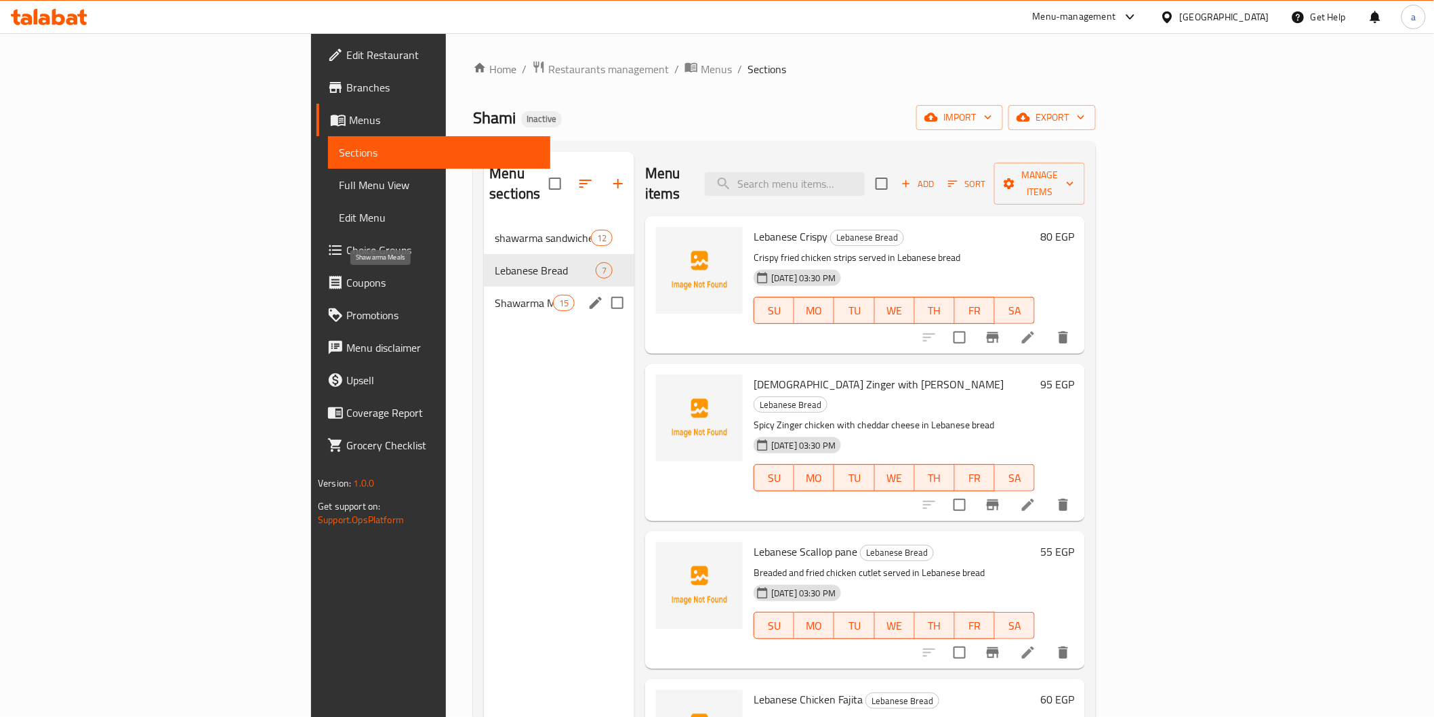
click at [495, 295] on span "Shawarma Meals" at bounding box center [524, 303] width 58 height 16
